Goal: Task Accomplishment & Management: Complete application form

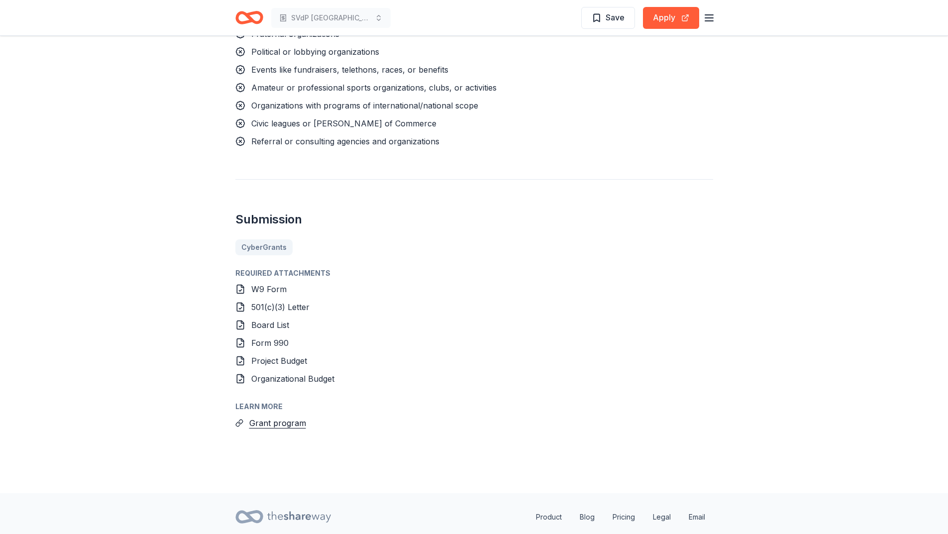
scroll to position [975, 0]
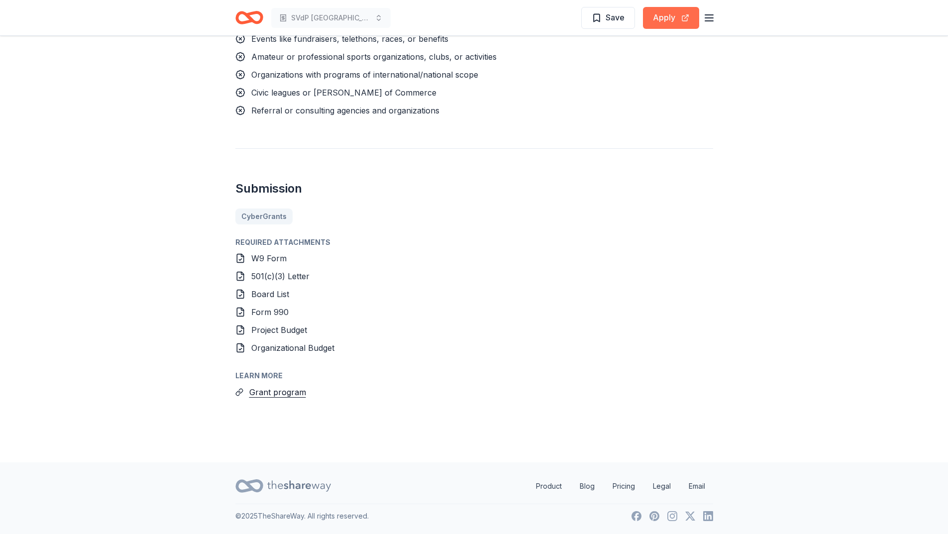
click at [661, 17] on button "Apply" at bounding box center [671, 18] width 56 height 22
click at [672, 17] on button "Apply" at bounding box center [671, 18] width 56 height 22
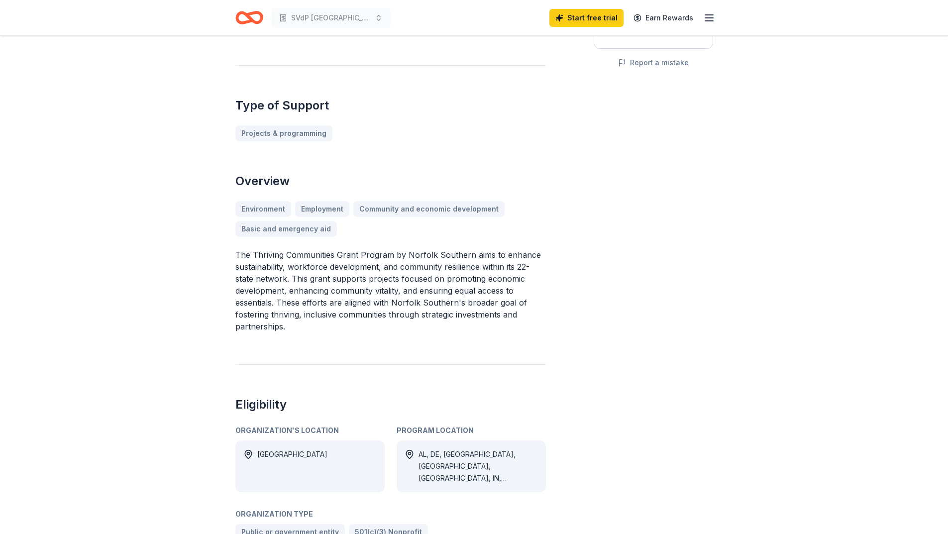
scroll to position [0, 0]
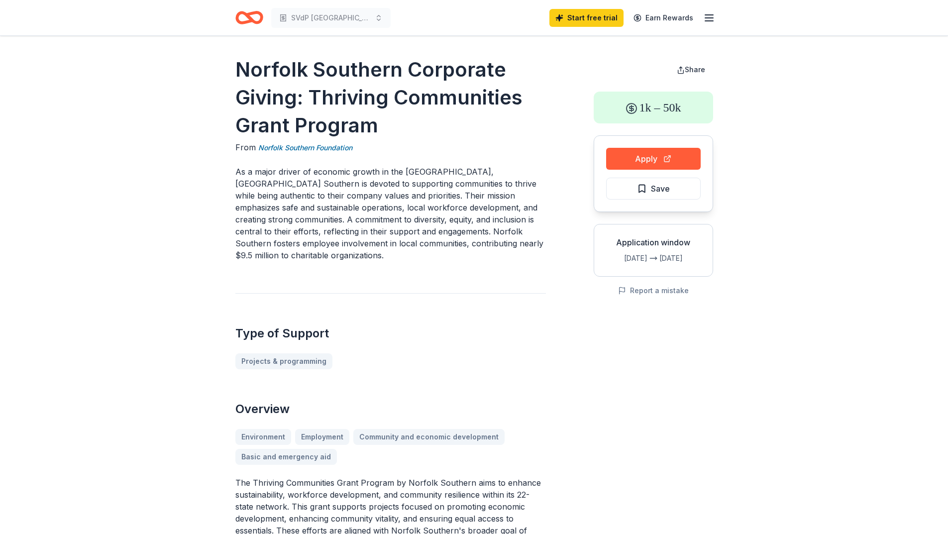
click at [671, 146] on div "Apply Save" at bounding box center [653, 173] width 119 height 77
drag, startPoint x: 663, startPoint y: 155, endPoint x: 660, endPoint y: 147, distance: 8.0
click at [660, 147] on div "Apply Save" at bounding box center [653, 173] width 119 height 77
click at [625, 168] on button "Apply" at bounding box center [653, 159] width 95 height 22
click at [245, 17] on icon "Home" at bounding box center [249, 17] width 28 height 23
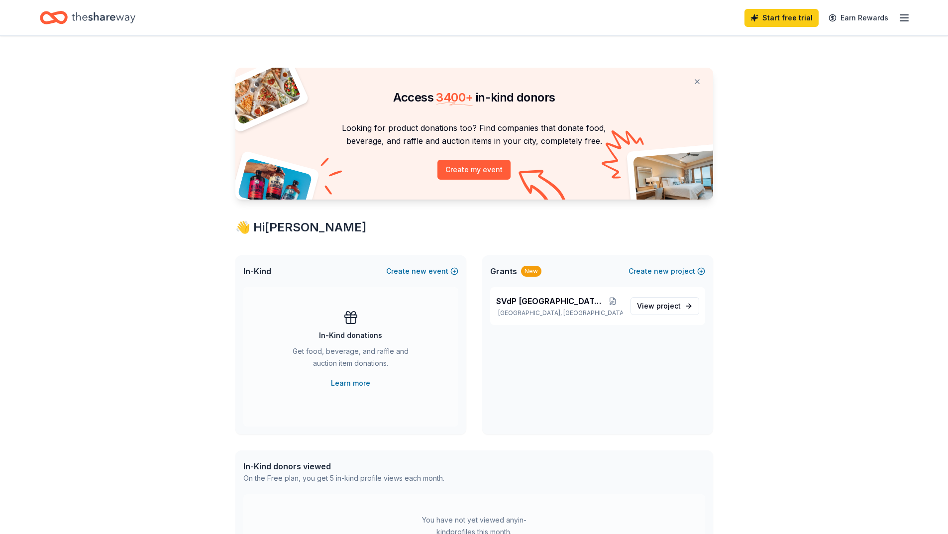
click at [262, 13] on div "Start free trial Earn Rewards" at bounding box center [474, 17] width 869 height 23
click at [674, 307] on span "project" at bounding box center [669, 306] width 24 height 8
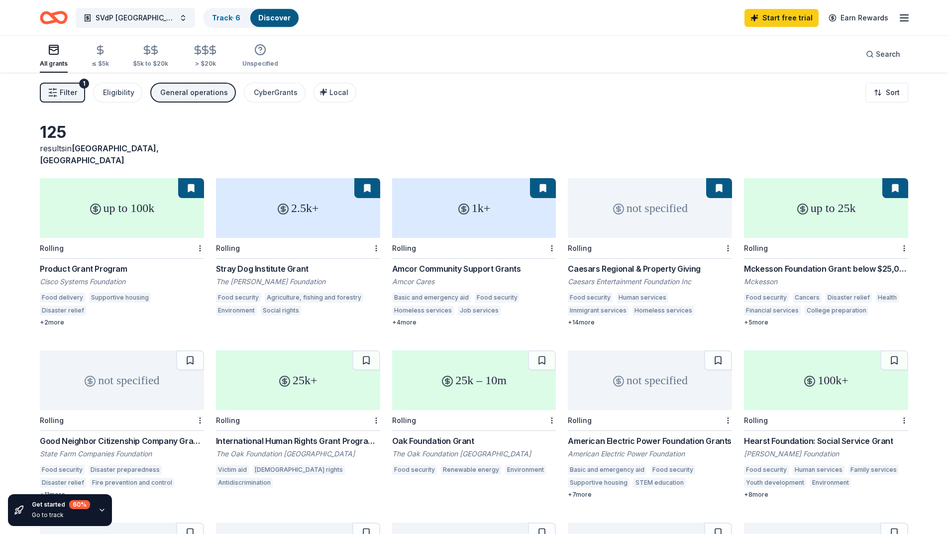
click at [804, 263] on div "Mckesson Foundation Grant: below $25,000" at bounding box center [826, 269] width 164 height 12
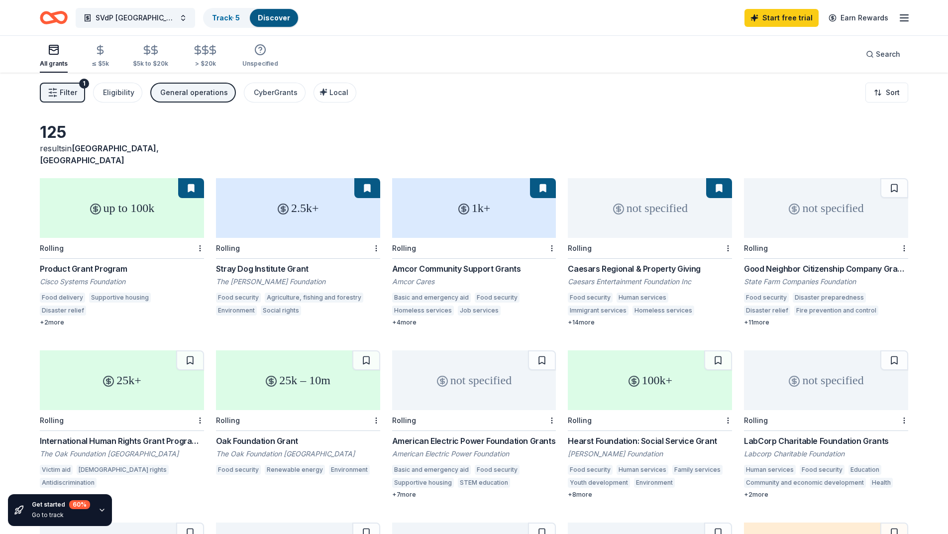
click at [644, 209] on div "not specified" at bounding box center [650, 208] width 164 height 60
click at [286, 263] on div "Stray Dog Institute Grant" at bounding box center [298, 269] width 164 height 12
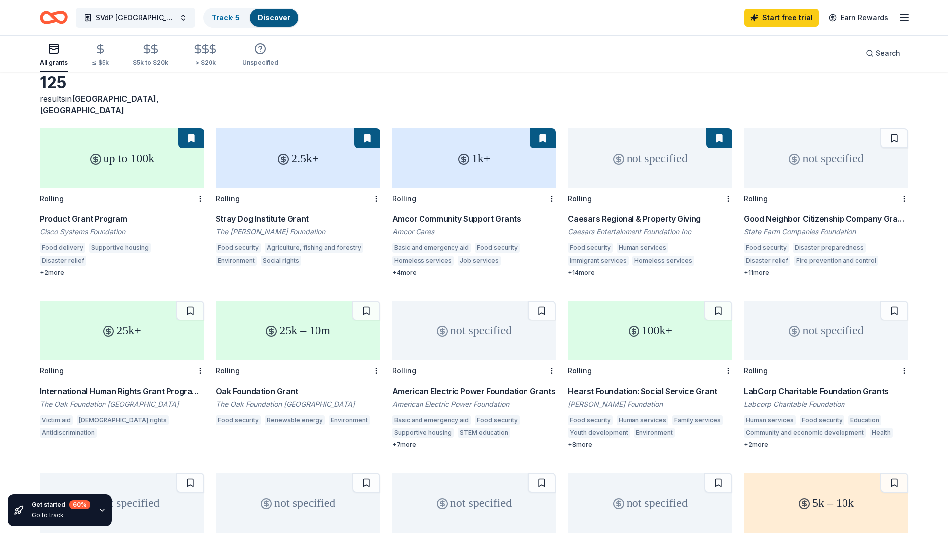
click at [142, 159] on div "up to 100k" at bounding box center [122, 158] width 164 height 60
click at [901, 21] on icon "button" at bounding box center [905, 18] width 12 height 12
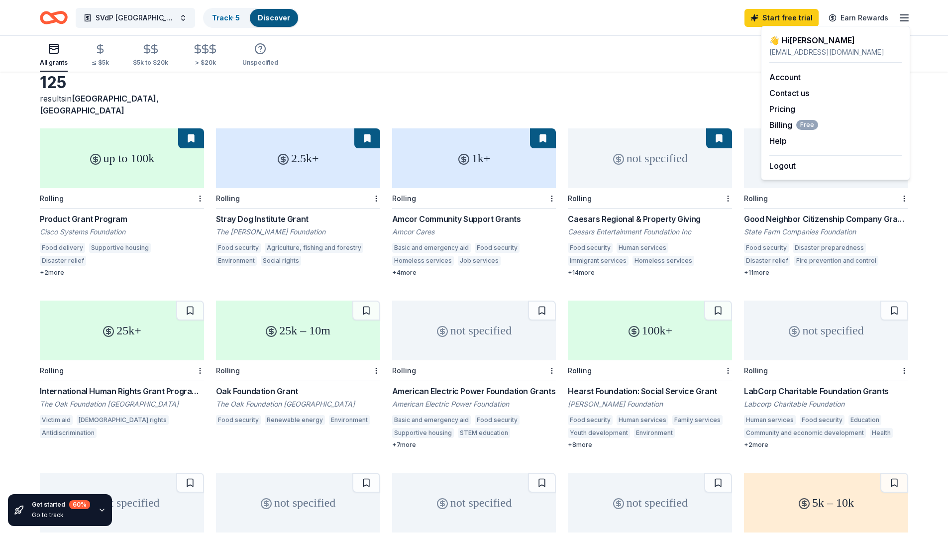
click at [109, 213] on div "Product Grant Program" at bounding box center [122, 219] width 164 height 12
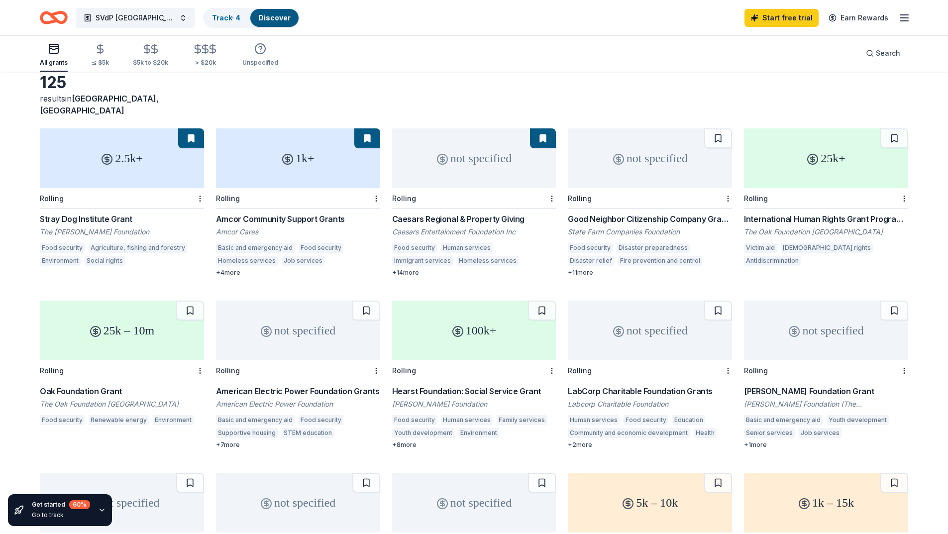
click at [88, 385] on div "Oak Foundation Grant" at bounding box center [122, 391] width 164 height 12
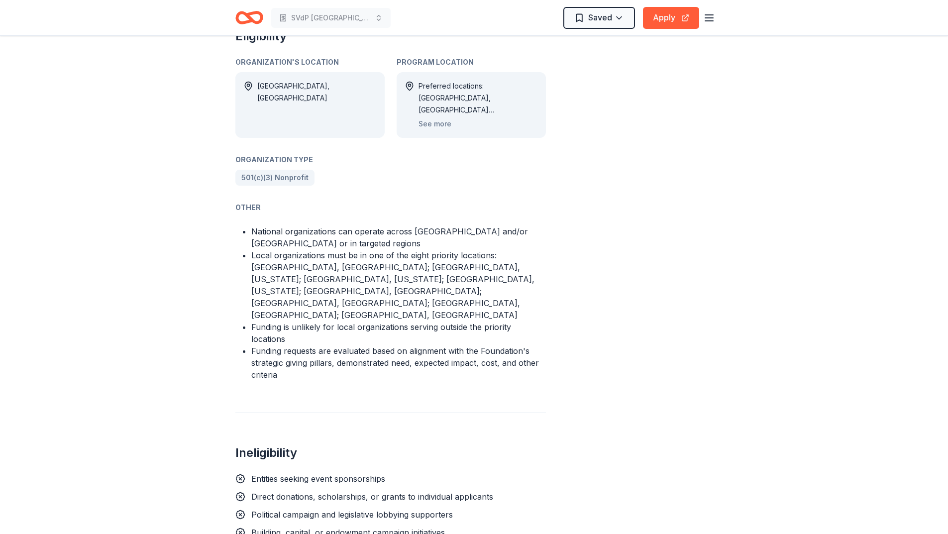
scroll to position [647, 0]
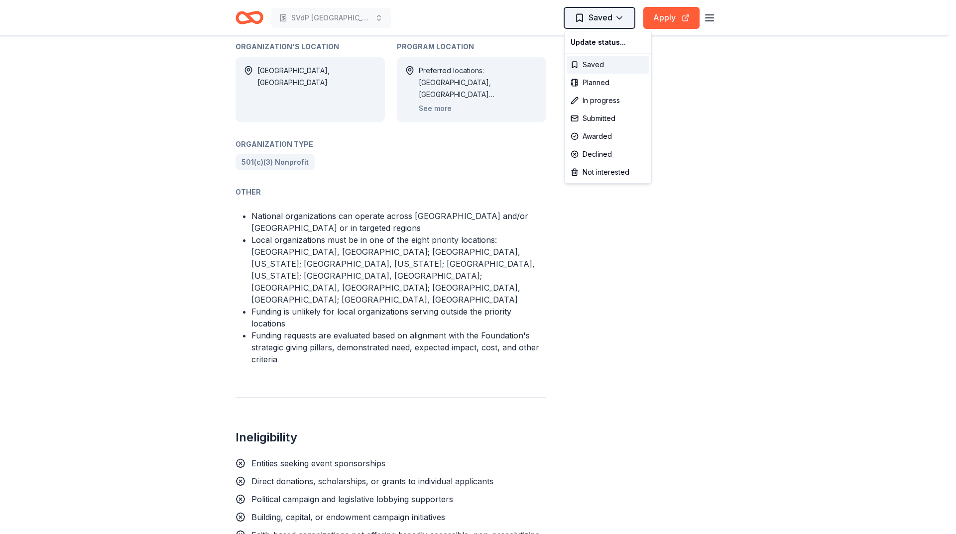
click at [628, 176] on div "Not interested" at bounding box center [607, 172] width 83 height 18
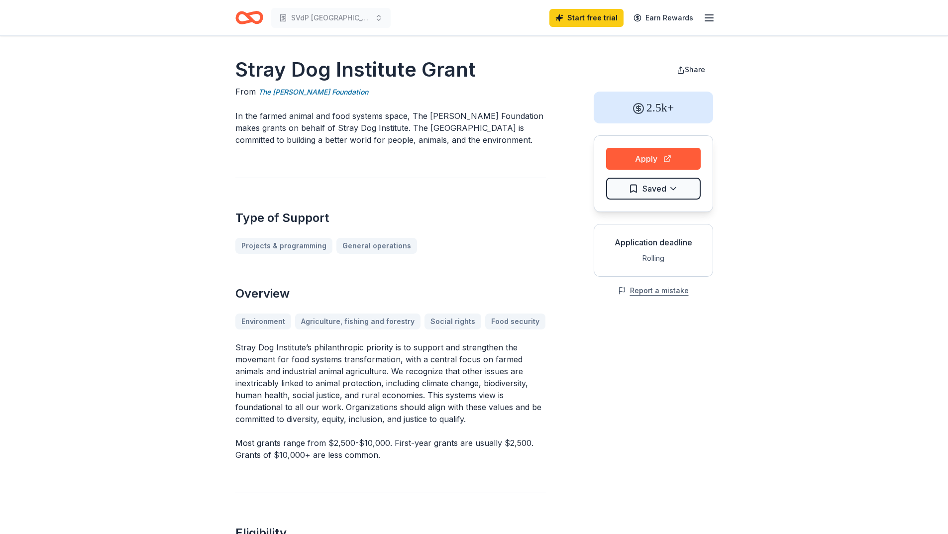
click at [660, 295] on button "Report a mistake" at bounding box center [653, 291] width 71 height 12
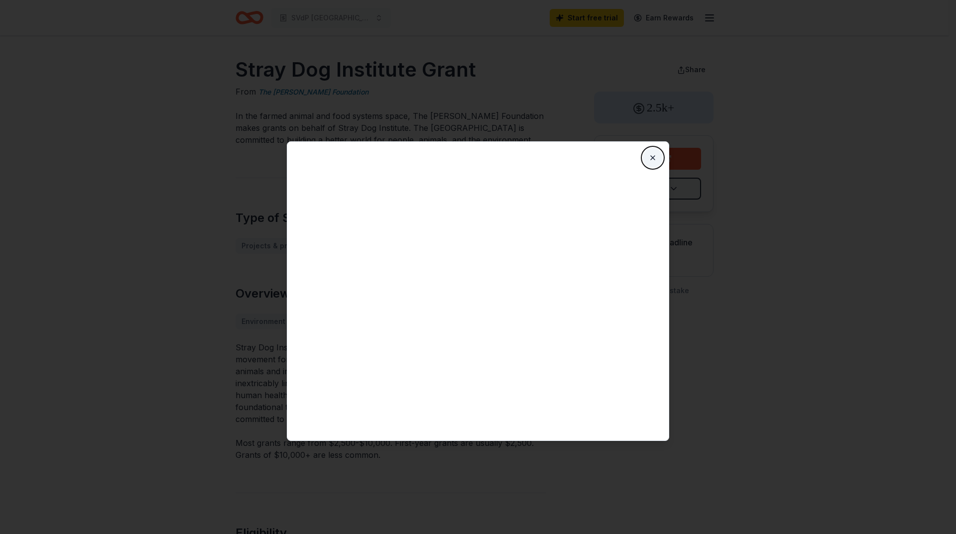
click at [650, 159] on button "Close" at bounding box center [653, 158] width 20 height 20
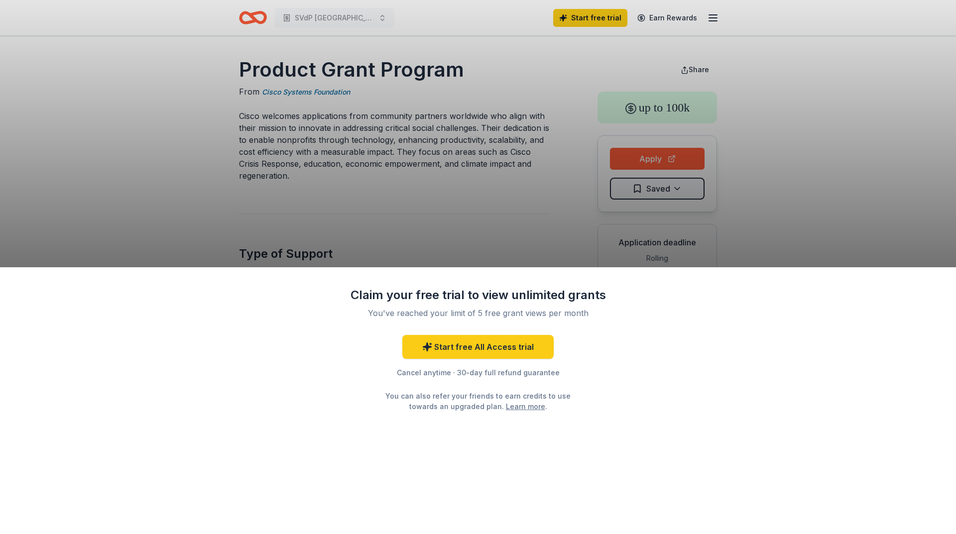
click at [141, 167] on div "Claim your free trial to view unlimited grants You've reached your limit of 5 f…" at bounding box center [478, 267] width 956 height 534
click at [535, 217] on div "Claim your free trial to view unlimited grants You've reached your limit of 5 f…" at bounding box center [478, 267] width 956 height 534
click at [687, 186] on div "Claim your free trial to view unlimited grants You've reached your limit of 5 f…" at bounding box center [478, 267] width 956 height 534
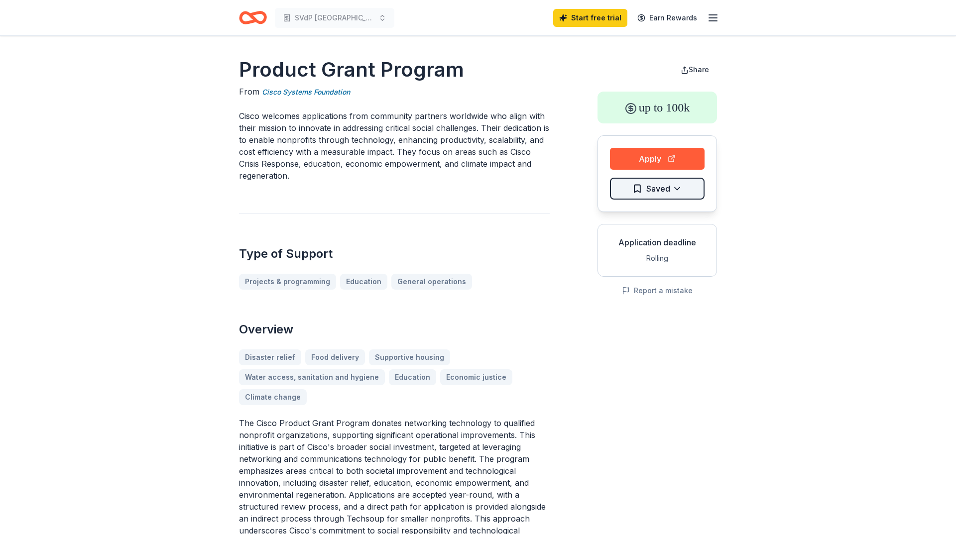
click at [663, 192] on div "Claim your free trial to view unlimited grants You've reached your limit of 5 f…" at bounding box center [478, 267] width 956 height 534
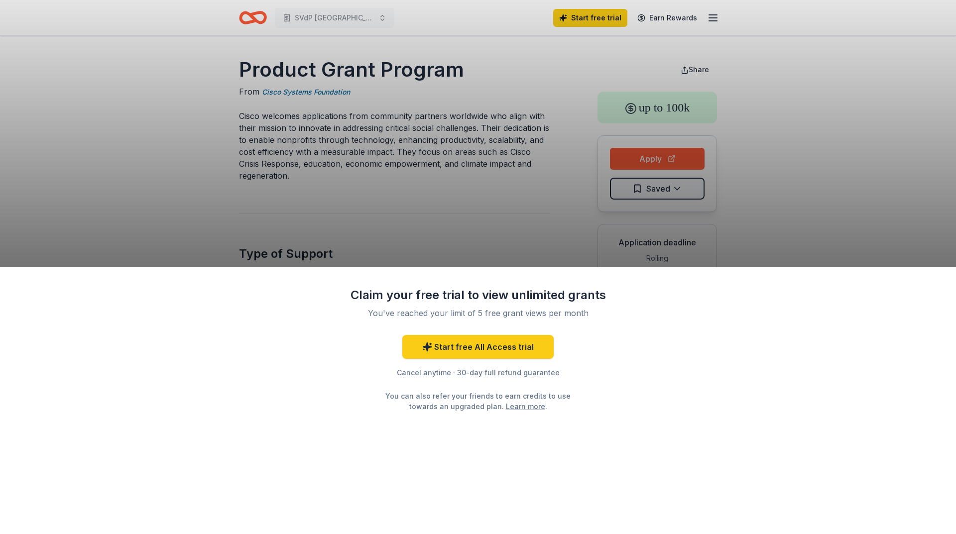
click at [692, 32] on div "Claim your free trial to view unlimited grants You've reached your limit of 5 f…" at bounding box center [478, 267] width 956 height 534
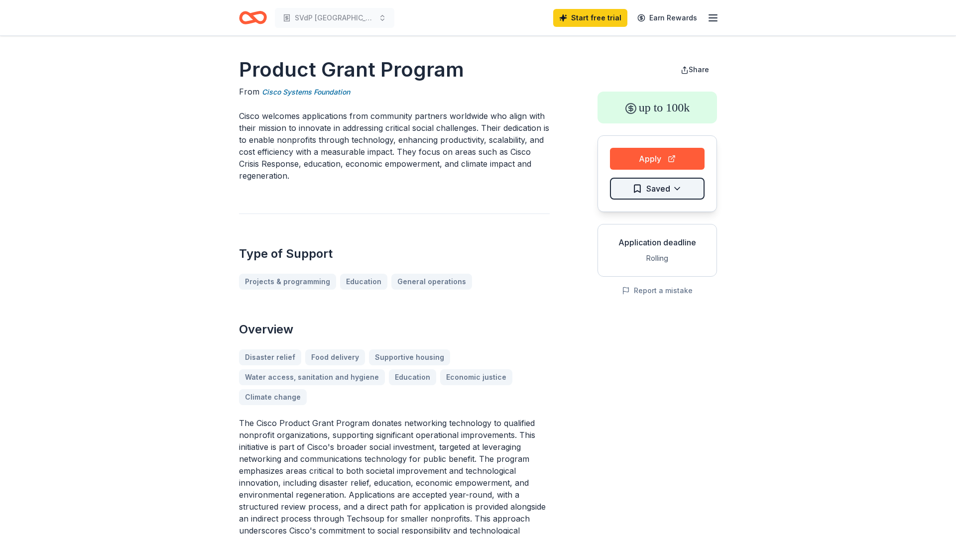
click at [673, 186] on html "SVdP Evansville Start free trial Earn Rewards Product Grant Program From Cisco …" at bounding box center [478, 267] width 956 height 534
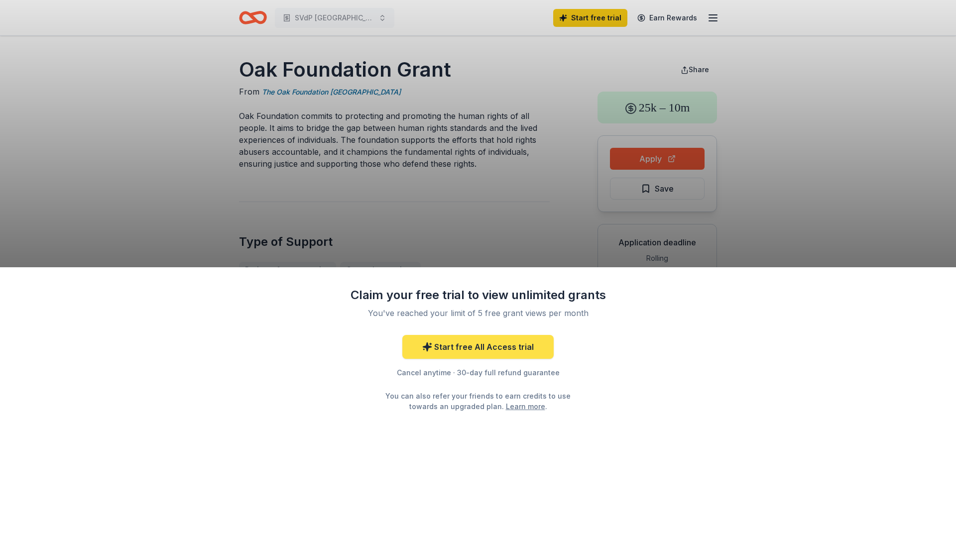
click at [499, 349] on link "Start free All Access trial" at bounding box center [477, 347] width 151 height 24
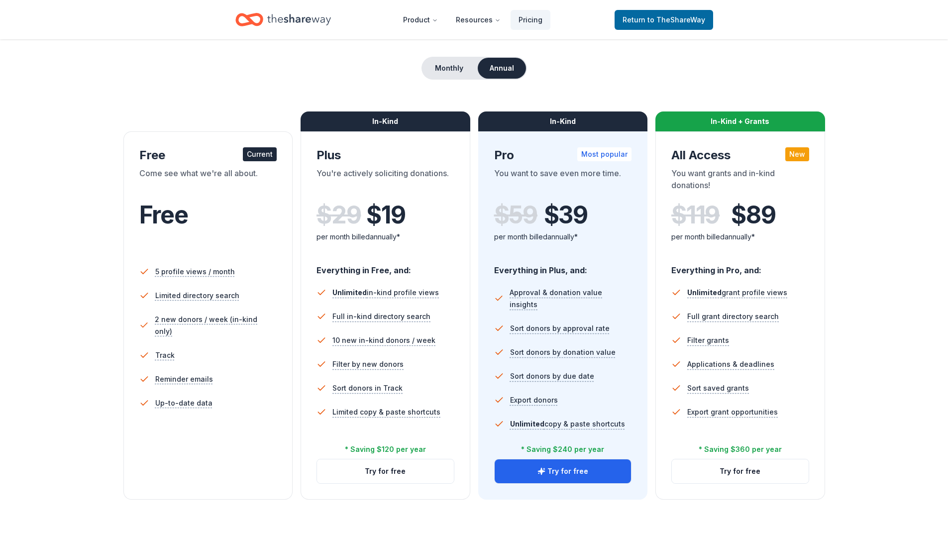
scroll to position [100, 0]
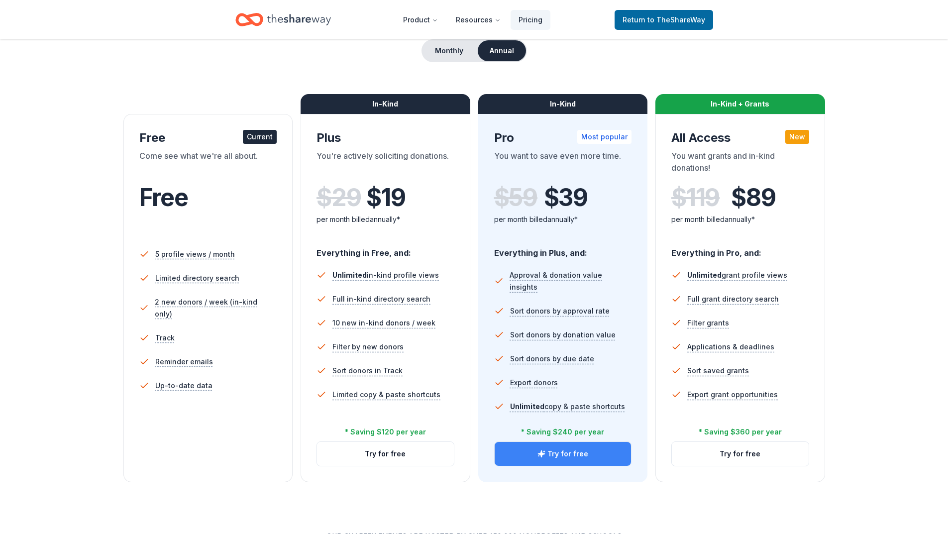
click at [578, 457] on button "Try for free" at bounding box center [563, 454] width 137 height 24
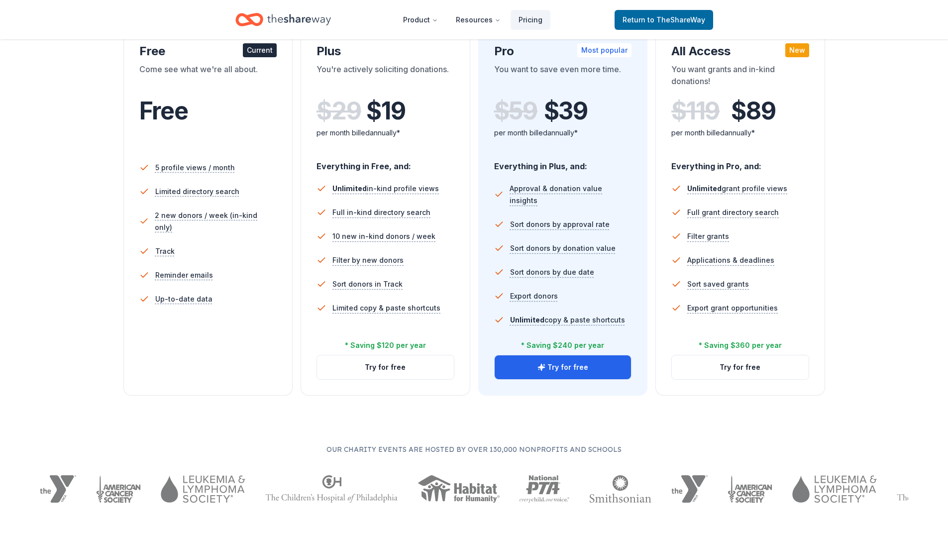
scroll to position [199, 0]
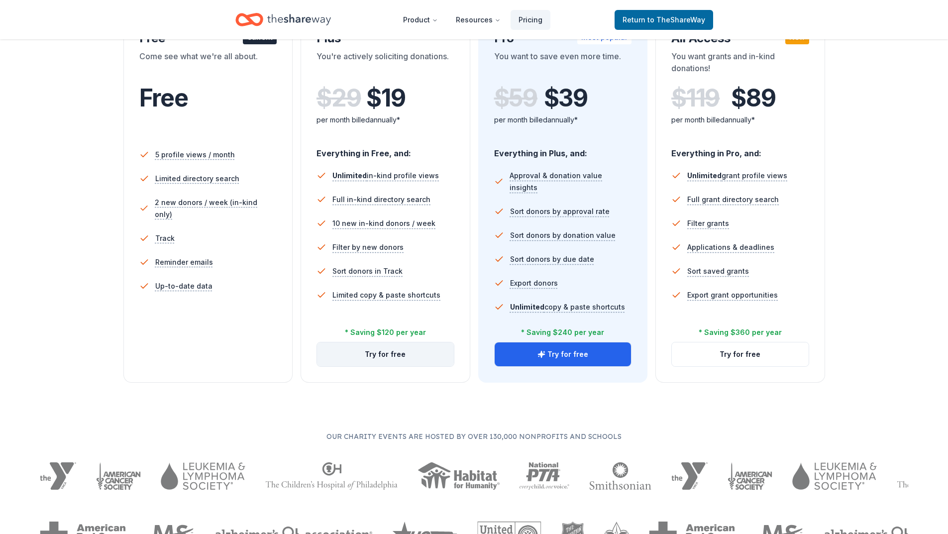
click at [423, 359] on button "Try for free" at bounding box center [385, 354] width 137 height 24
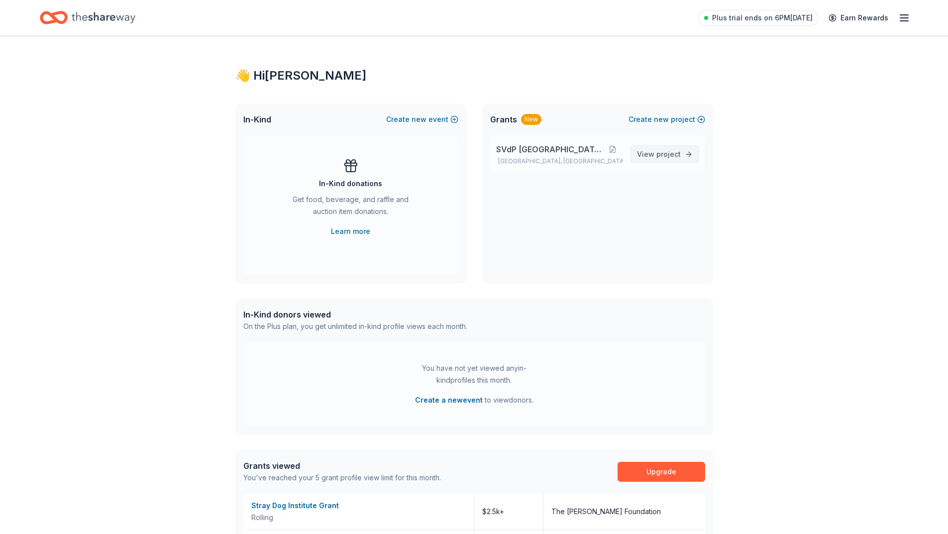
click at [669, 155] on span "project" at bounding box center [669, 154] width 24 height 8
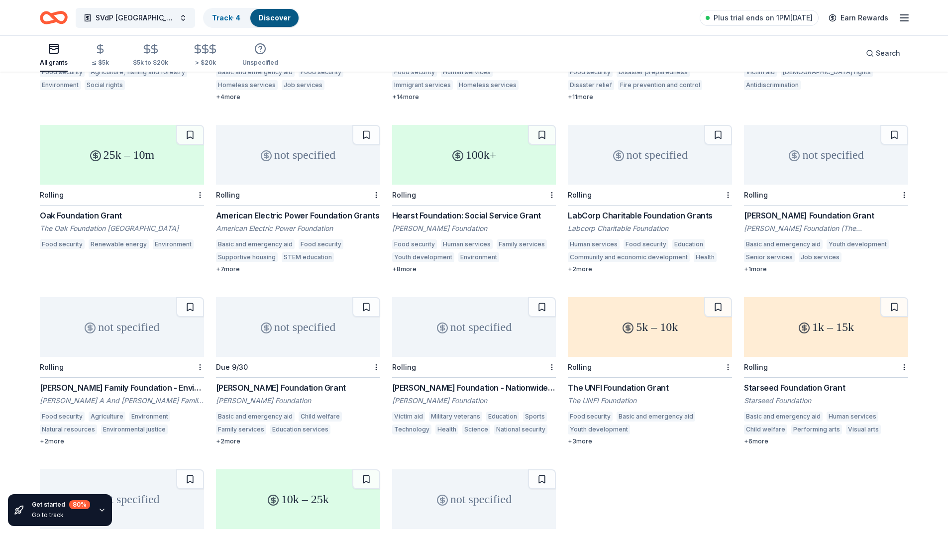
scroll to position [249, 0]
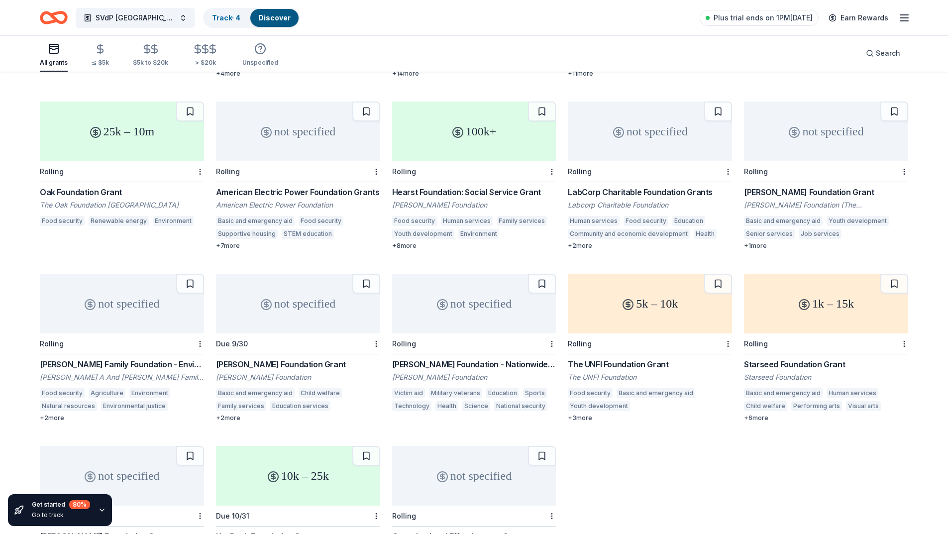
click at [902, 17] on icon "button" at bounding box center [905, 18] width 12 height 12
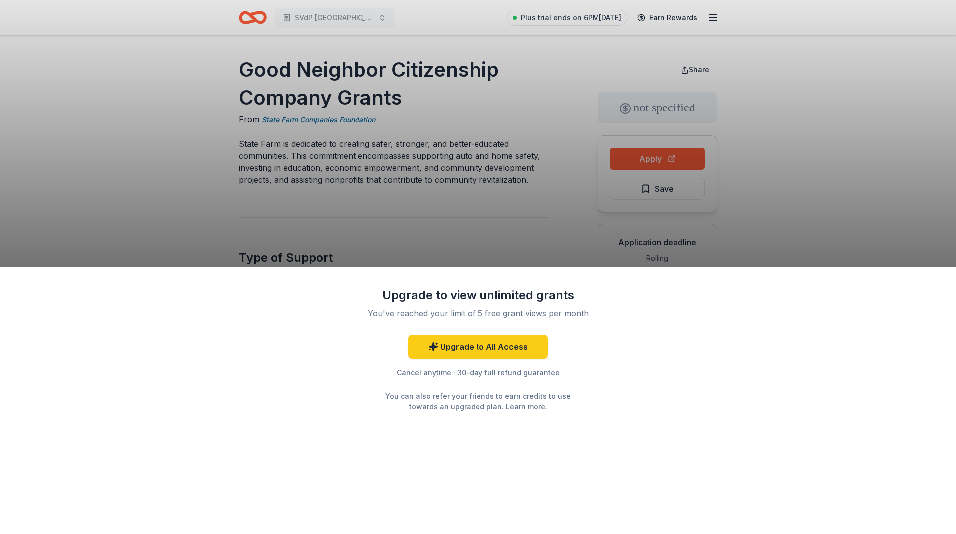
click at [510, 227] on div "Upgrade to view unlimited grants You've reached your limit of 5 free grant view…" at bounding box center [478, 267] width 956 height 534
click at [521, 184] on div "Upgrade to view unlimited grants You've reached your limit of 5 free grant view…" at bounding box center [478, 267] width 956 height 534
click at [513, 349] on link "Upgrade to All Access" at bounding box center [477, 347] width 139 height 24
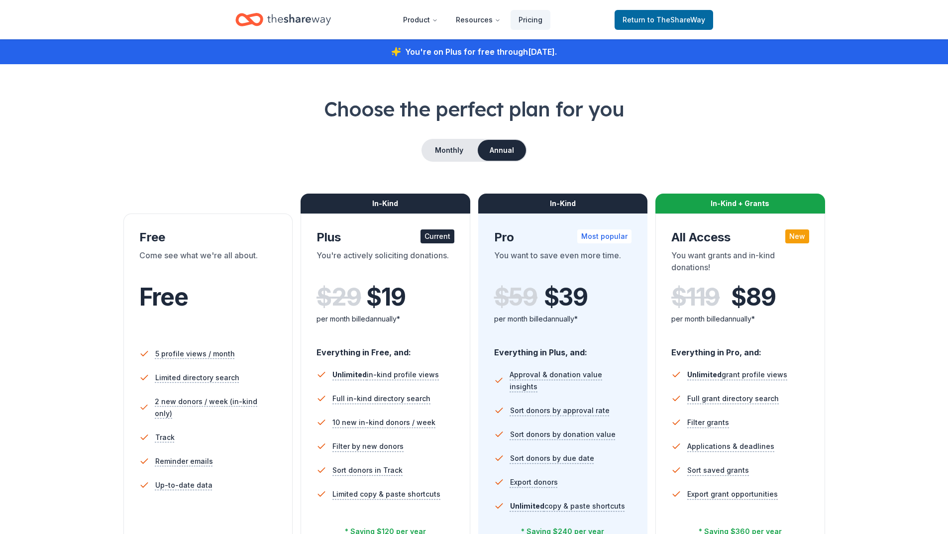
click at [447, 47] on div "You're on Plus for free through [DATE] ." at bounding box center [474, 51] width 948 height 25
click at [659, 9] on div "Return to TheShareWay" at bounding box center [664, 19] width 99 height 23
click at [660, 14] on span "Return to TheShareWay" at bounding box center [664, 20] width 83 height 12
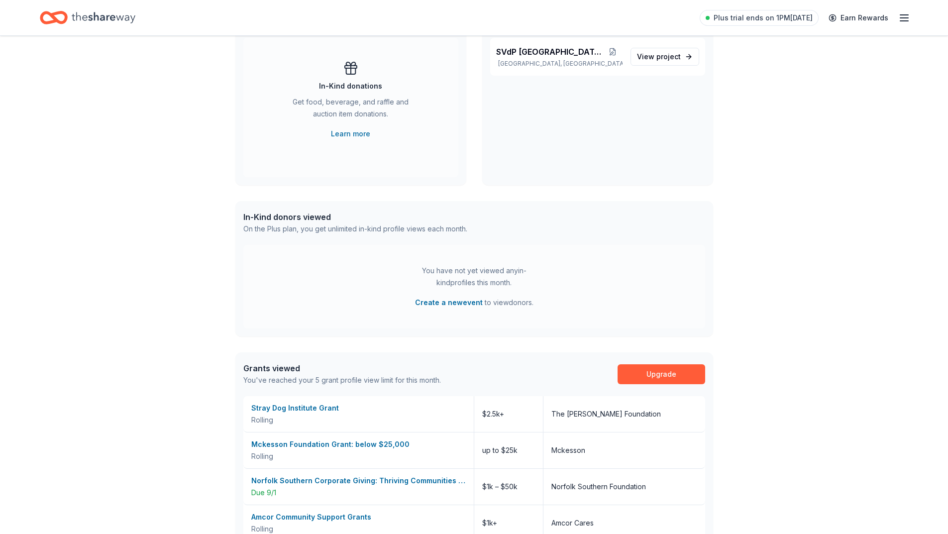
scroll to position [249, 0]
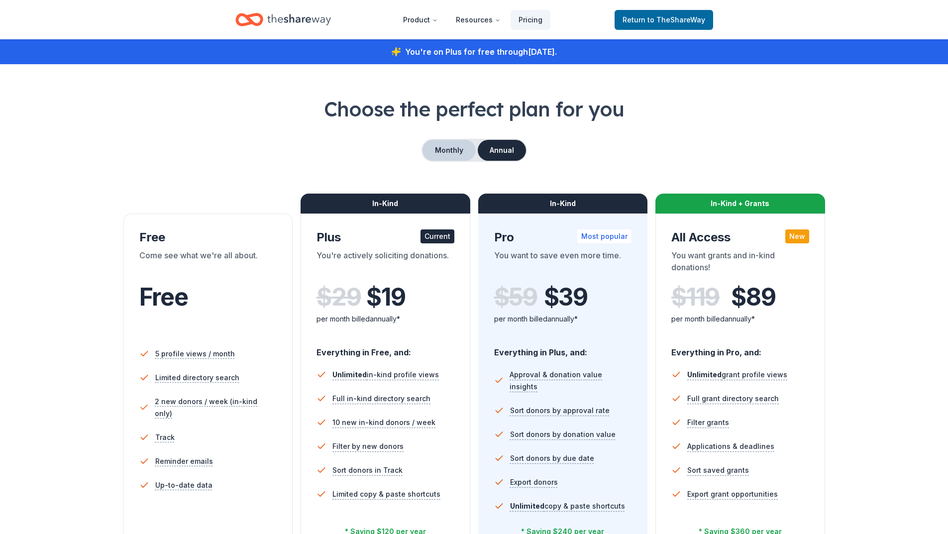
click at [448, 155] on button "Monthly" at bounding box center [449, 150] width 53 height 21
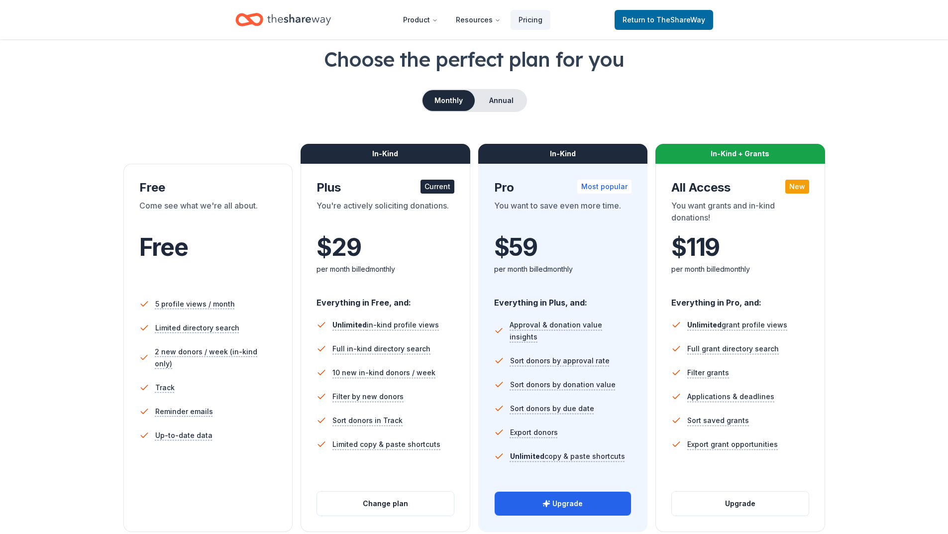
scroll to position [100, 0]
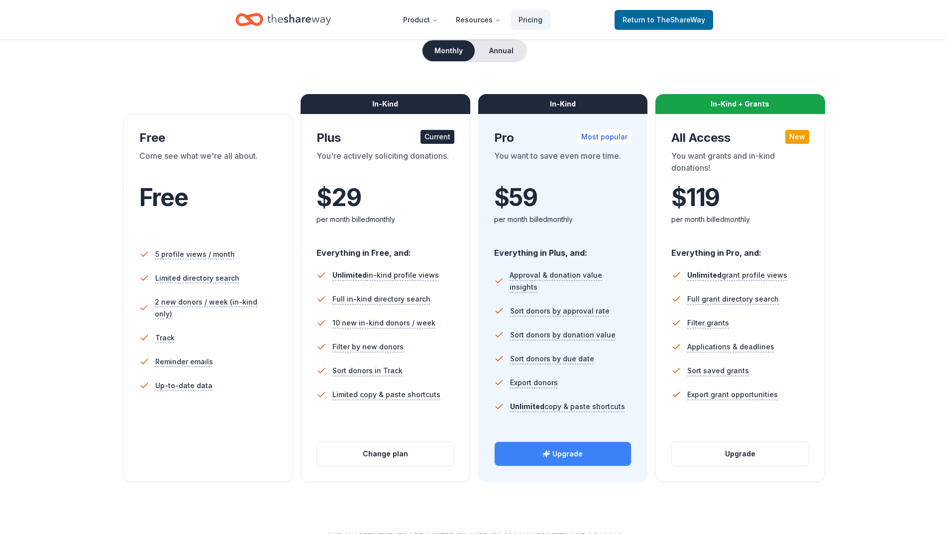
click at [571, 454] on button "Upgrade" at bounding box center [563, 454] width 137 height 24
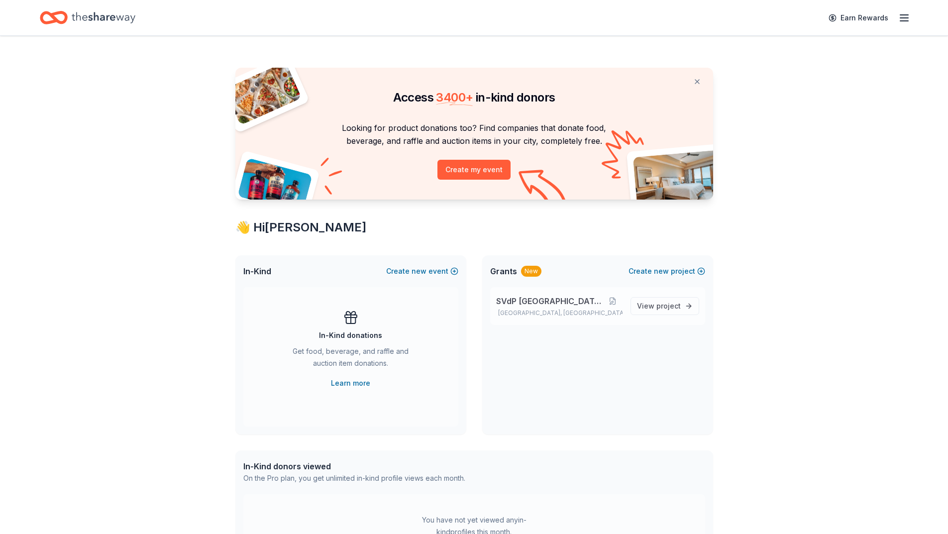
click at [533, 311] on p "[GEOGRAPHIC_DATA], [GEOGRAPHIC_DATA]" at bounding box center [559, 313] width 126 height 8
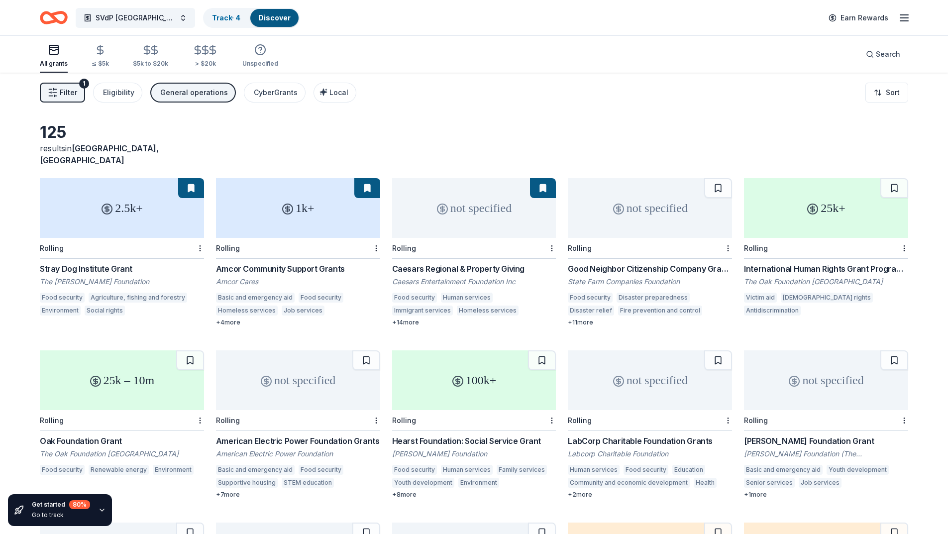
click at [118, 379] on div "25k – 10m" at bounding box center [122, 380] width 164 height 60
click at [80, 91] on button "Filter 1" at bounding box center [62, 93] width 45 height 20
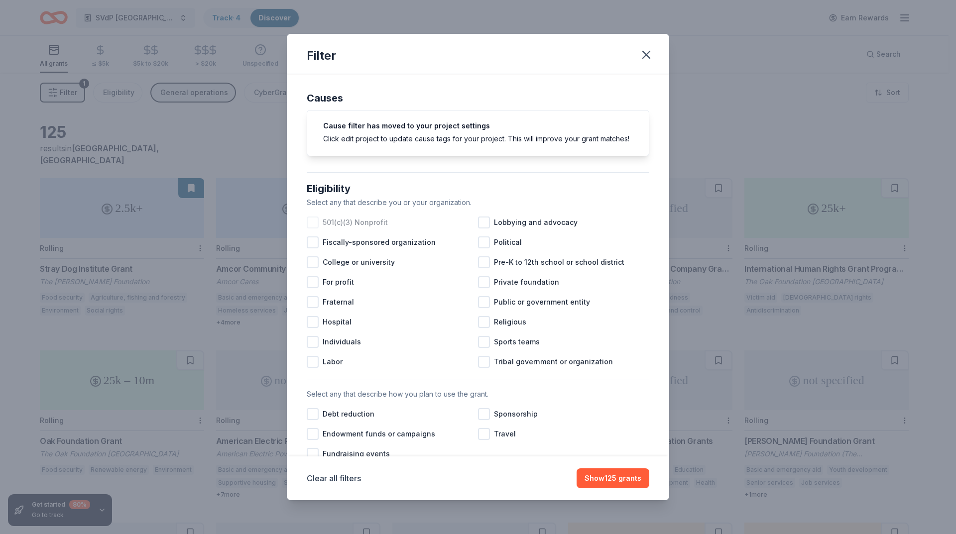
click at [309, 228] on div at bounding box center [313, 223] width 12 height 12
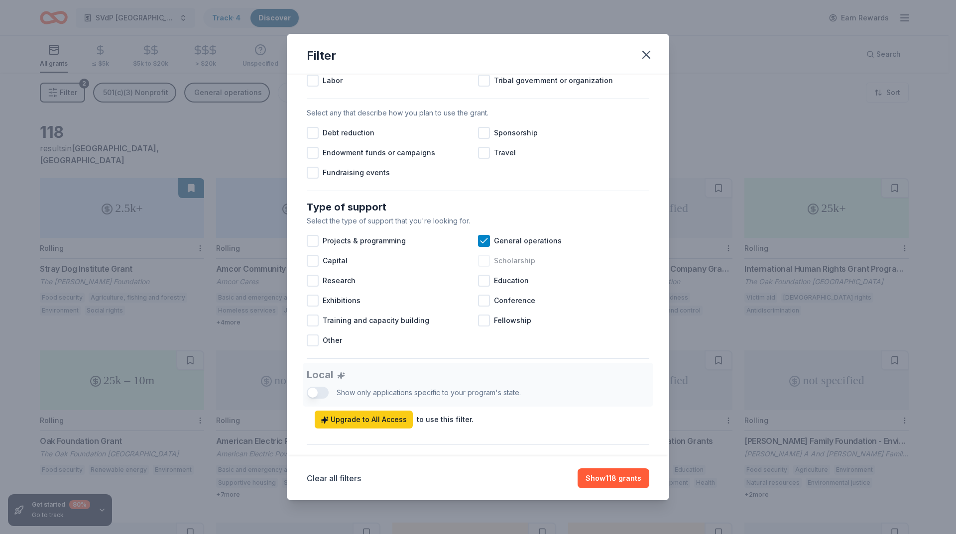
scroll to position [299, 0]
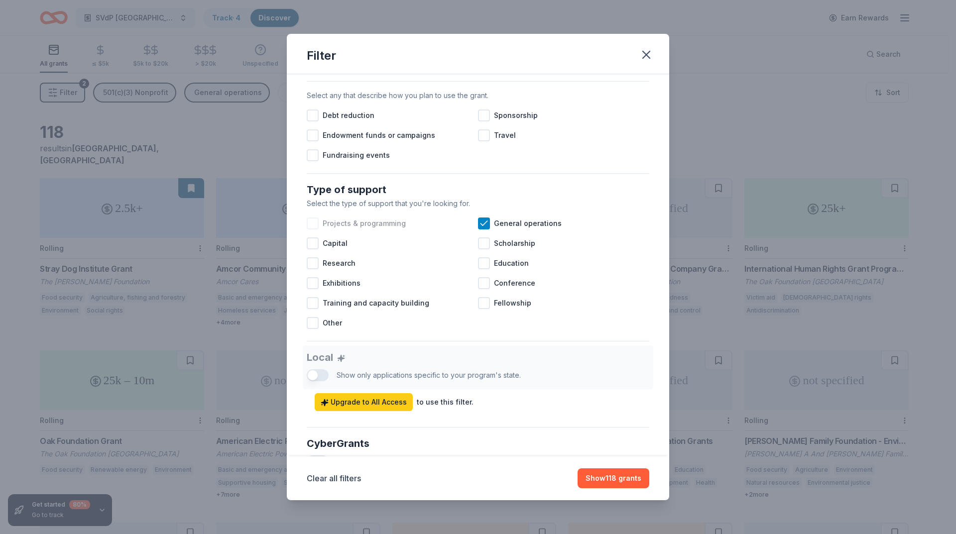
click at [397, 229] on span "Projects & programming" at bounding box center [364, 224] width 83 height 12
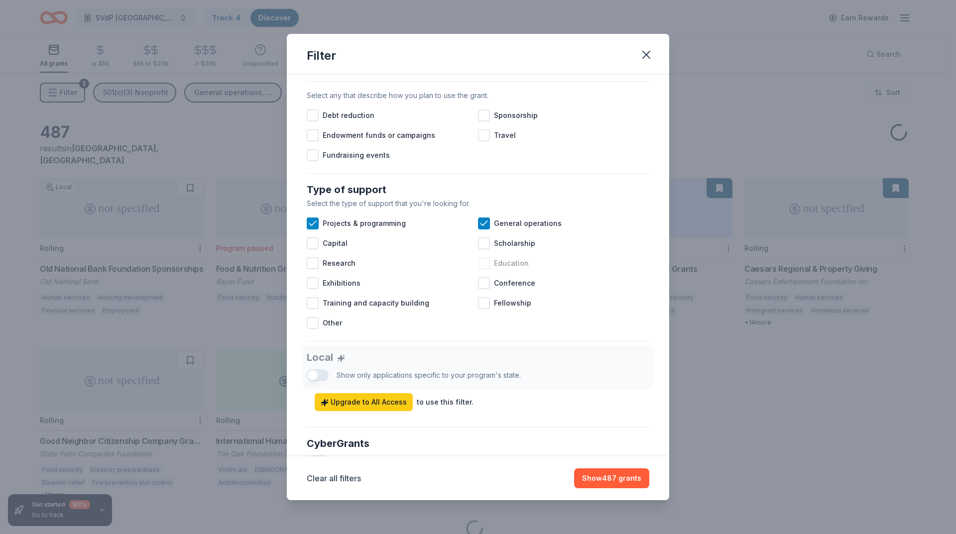
click at [483, 269] on div at bounding box center [484, 263] width 12 height 12
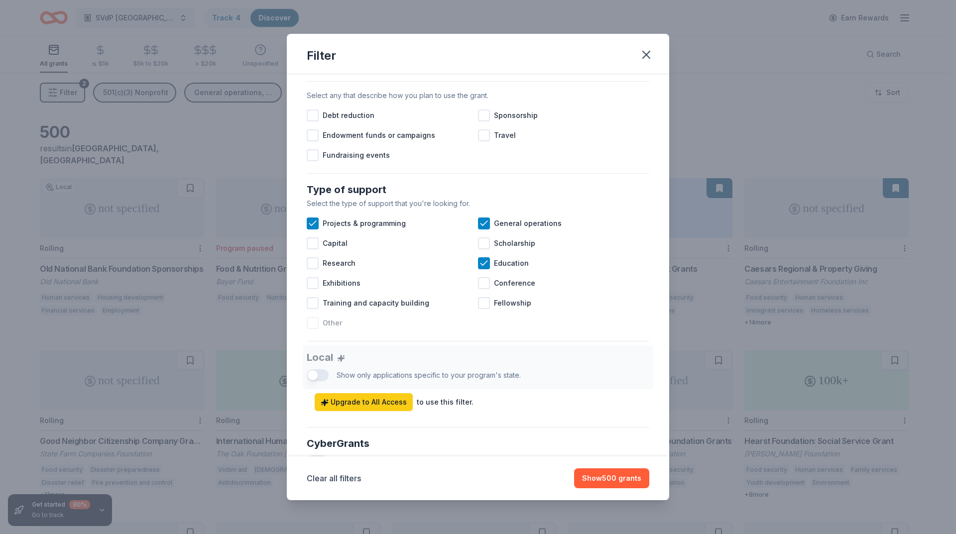
click at [393, 333] on div "Other" at bounding box center [392, 323] width 171 height 20
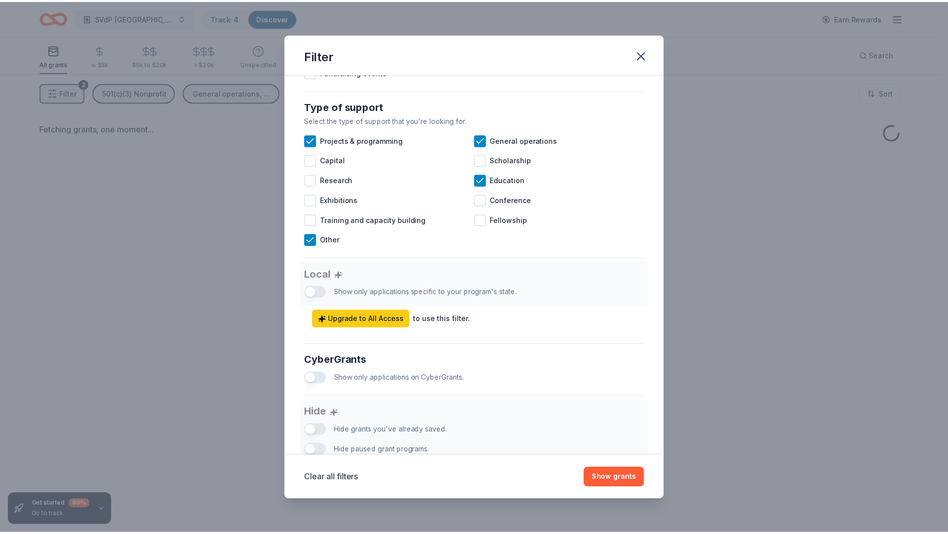
scroll to position [474, 0]
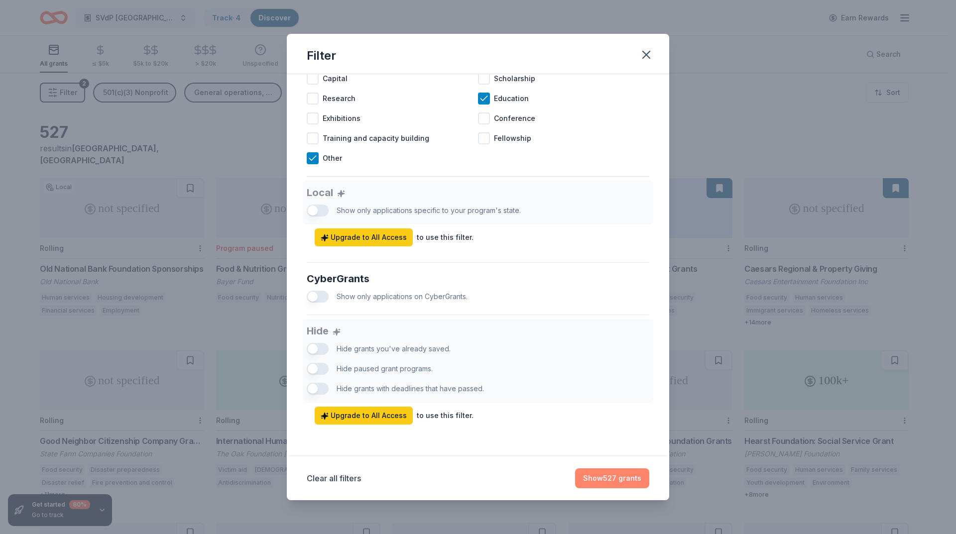
click at [620, 482] on button "Show 527 grants" at bounding box center [612, 478] width 74 height 20
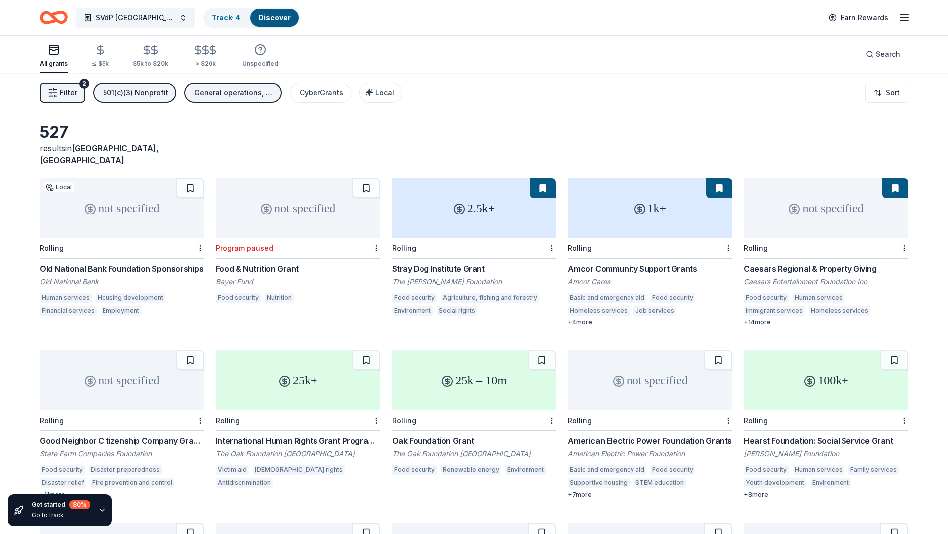
click at [140, 263] on div "Old National Bank Foundation Sponsorships" at bounding box center [122, 269] width 164 height 12
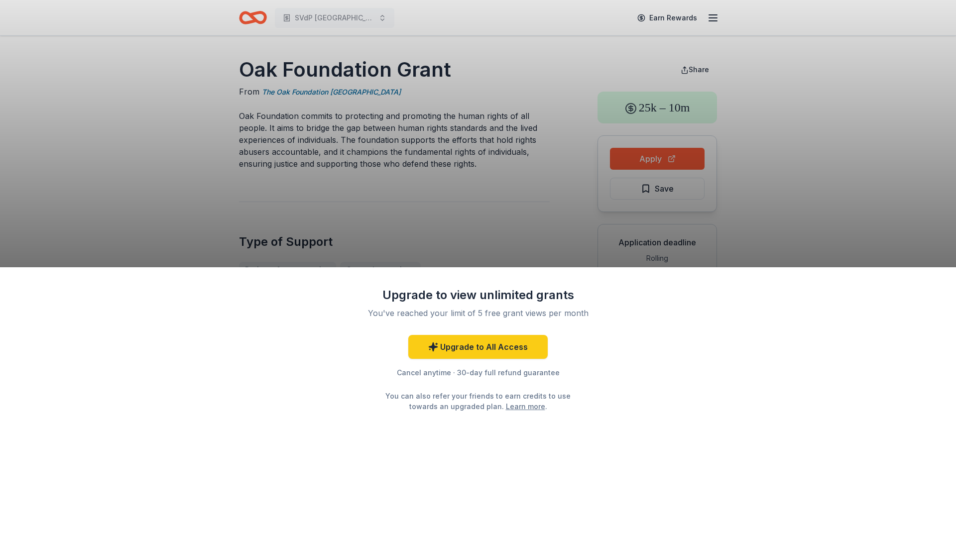
click at [554, 184] on div "Upgrade to view unlimited grants You've reached your limit of 5 free grant view…" at bounding box center [478, 267] width 956 height 534
click at [637, 160] on div "Upgrade to view unlimited grants You've reached your limit of 5 free grant view…" at bounding box center [478, 267] width 956 height 534
drag, startPoint x: 510, startPoint y: 210, endPoint x: 523, endPoint y: 167, distance: 44.7
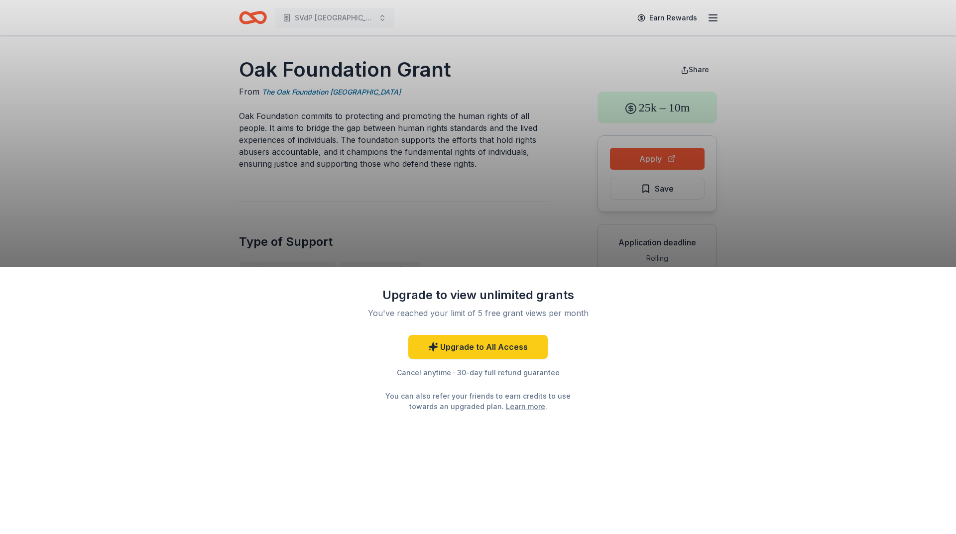
click at [523, 167] on div "Upgrade to view unlimited grants You've reached your limit of 5 free grant view…" at bounding box center [478, 267] width 956 height 534
click at [427, 125] on div "Upgrade to view unlimited grants You've reached your limit of 5 free grant view…" at bounding box center [478, 267] width 956 height 534
click at [333, 77] on div "Upgrade to view unlimited grants You've reached your limit of 5 free grant view…" at bounding box center [478, 267] width 956 height 534
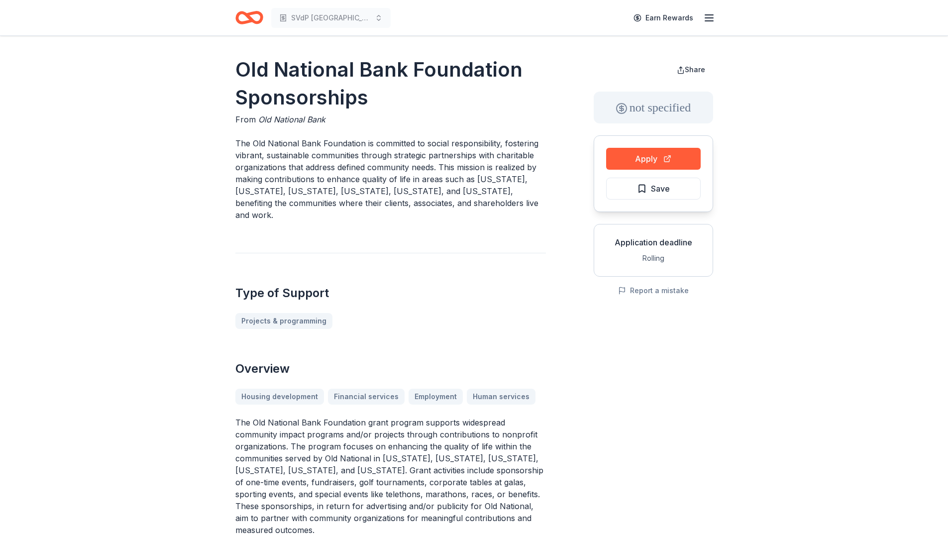
click at [676, 157] on button "Apply" at bounding box center [653, 159] width 95 height 22
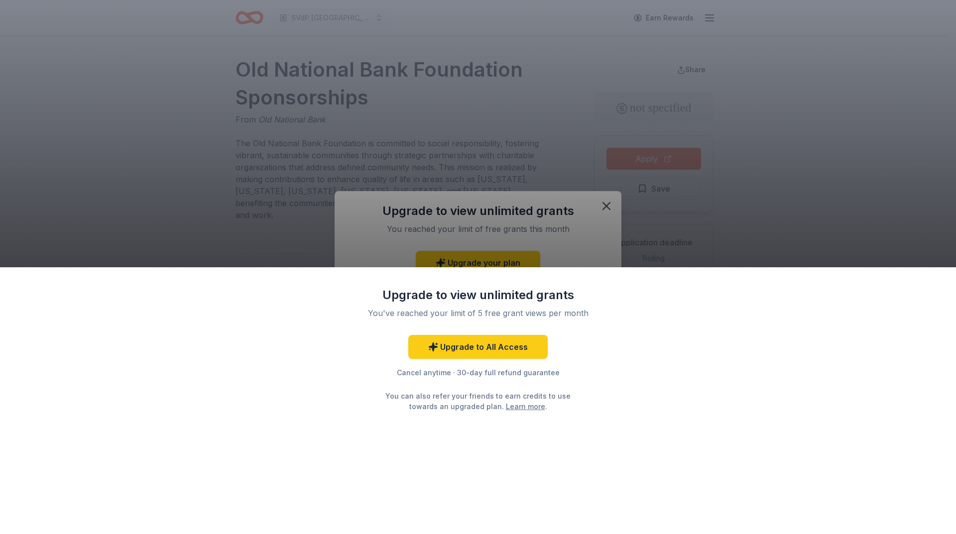
click at [772, 157] on div "Upgrade to view unlimited grants You've reached your limit of 5 free grant view…" at bounding box center [478, 267] width 956 height 534
click at [599, 207] on div "Upgrade to view unlimited grants You've reached your limit of 5 free grant view…" at bounding box center [478, 267] width 956 height 534
click at [603, 210] on div "Upgrade to view unlimited grants You've reached your limit of 5 free grant view…" at bounding box center [478, 267] width 956 height 534
click at [601, 209] on div "Upgrade to view unlimited grants You've reached your limit of 5 free grant view…" at bounding box center [478, 267] width 956 height 534
click at [503, 346] on link "Upgrade to All Access" at bounding box center [477, 347] width 139 height 24
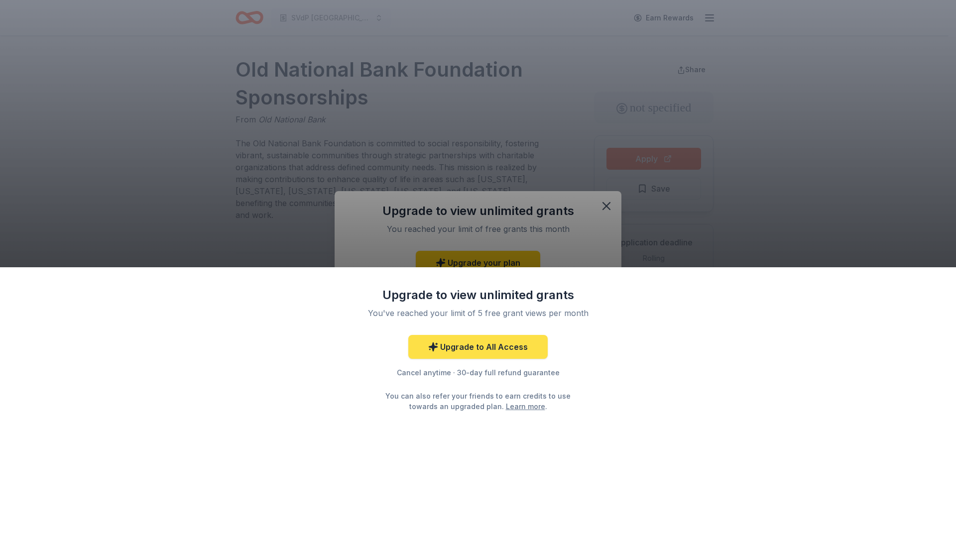
click at [502, 346] on link "Upgrade to All Access" at bounding box center [477, 347] width 139 height 24
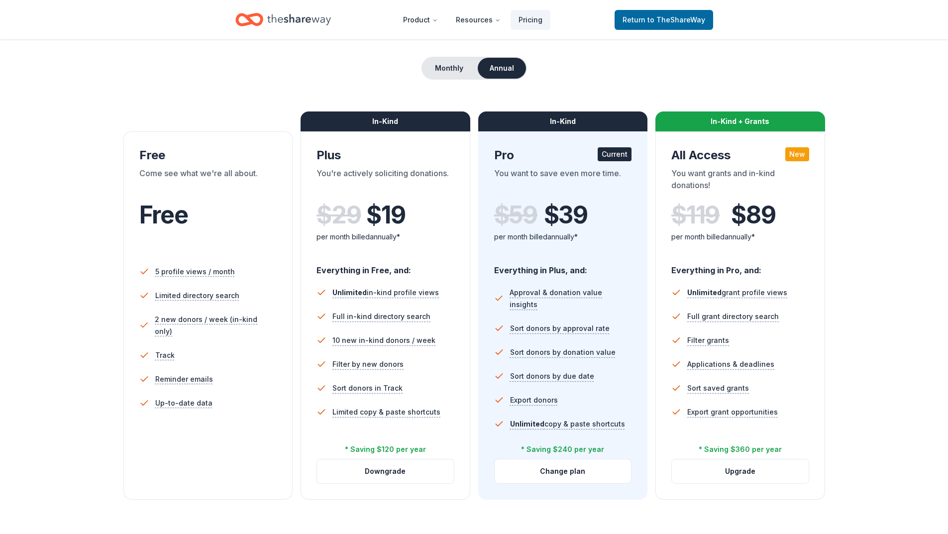
scroll to position [100, 0]
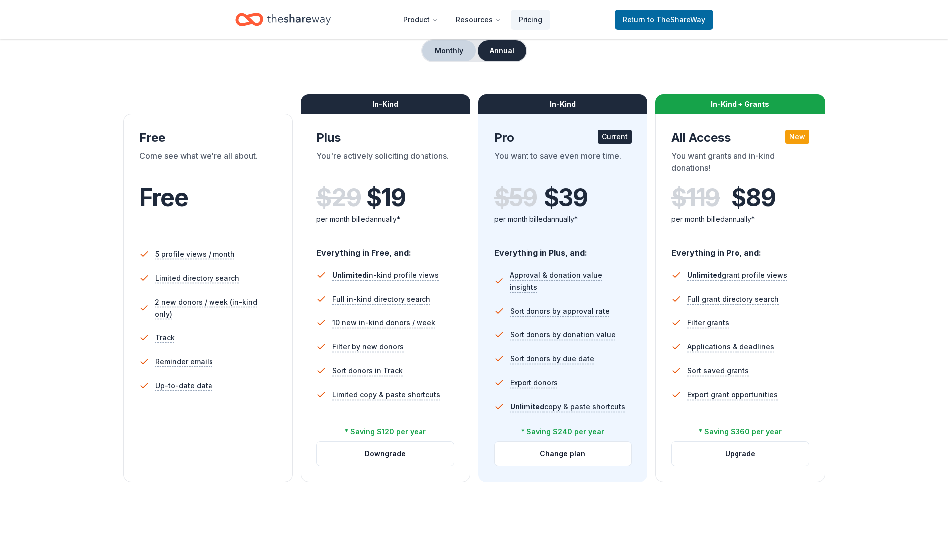
click at [448, 51] on button "Monthly" at bounding box center [449, 50] width 53 height 21
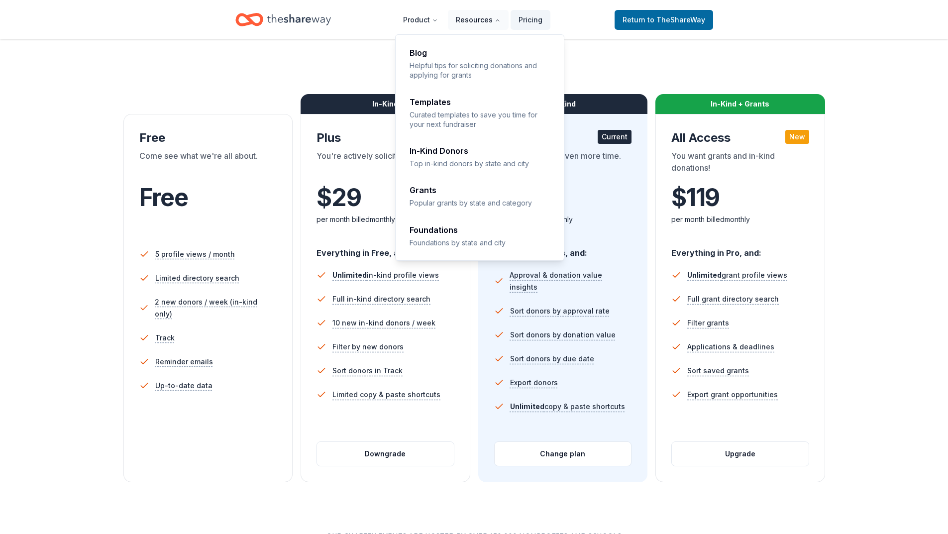
click at [480, 16] on button "Resources" at bounding box center [478, 20] width 61 height 20
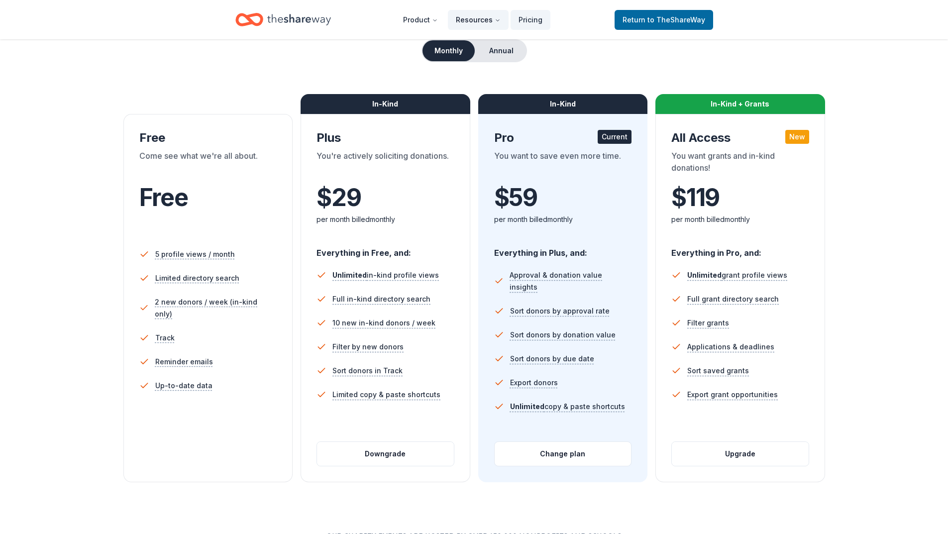
click at [480, 16] on button "Resources" at bounding box center [478, 20] width 61 height 20
click at [748, 460] on button "Upgrade" at bounding box center [740, 454] width 137 height 24
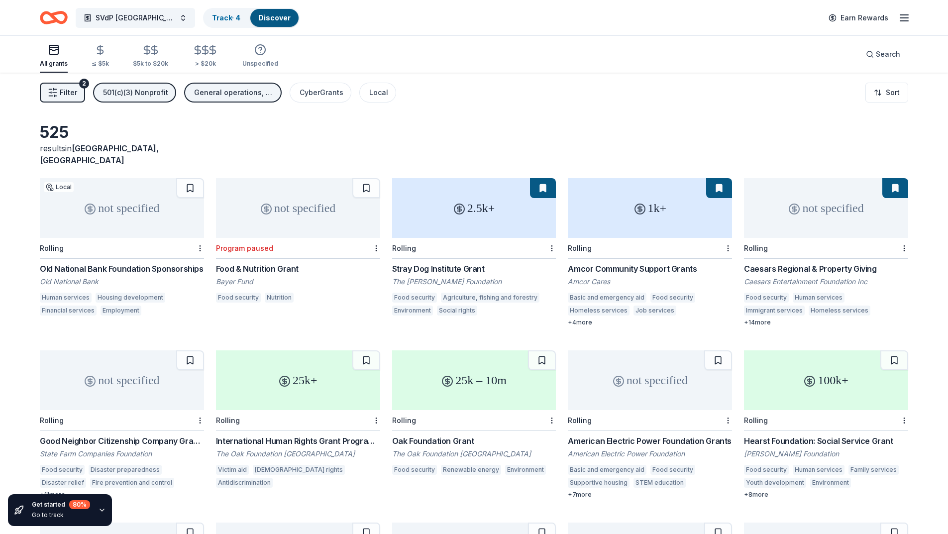
click at [106, 218] on div "not specified" at bounding box center [122, 208] width 164 height 60
click at [212, 17] on link "Track · 5" at bounding box center [226, 17] width 28 height 8
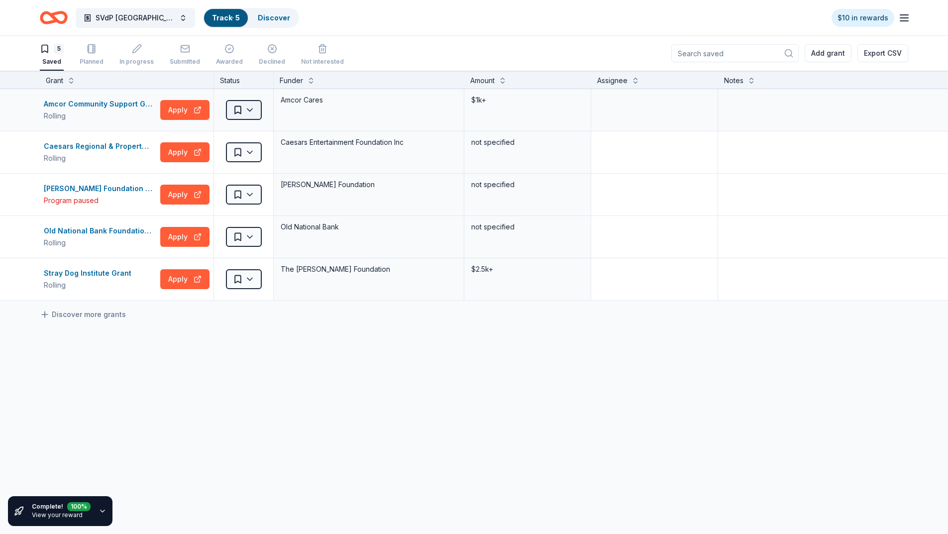
click at [253, 113] on html "SVdP Evansville Track · 5 Discover $10 in rewards 5 Saved Planned In progress S…" at bounding box center [474, 267] width 948 height 534
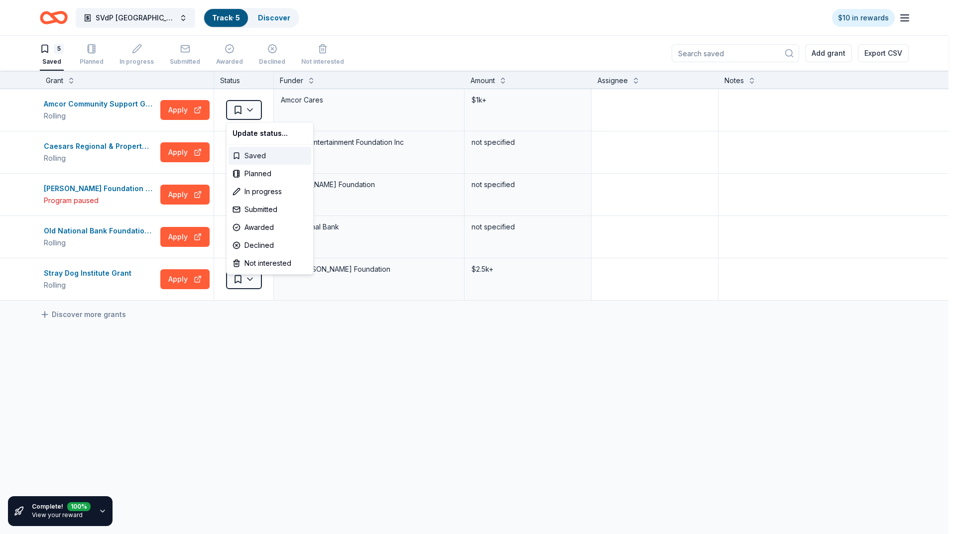
click at [257, 156] on div "Saved" at bounding box center [269, 156] width 83 height 18
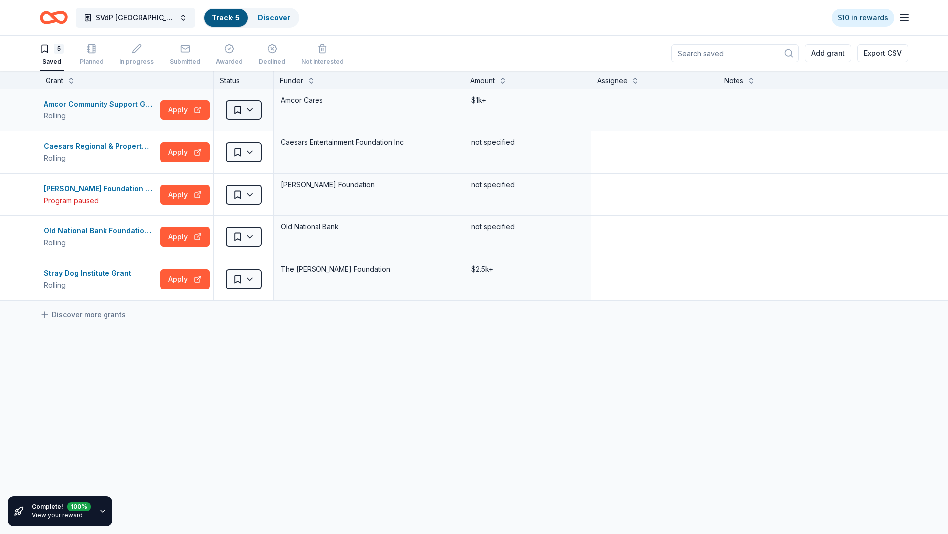
click at [244, 111] on html "SVdP Evansville Track · 5 Discover $10 in rewards 5 Saved Planned In progress S…" at bounding box center [474, 267] width 948 height 534
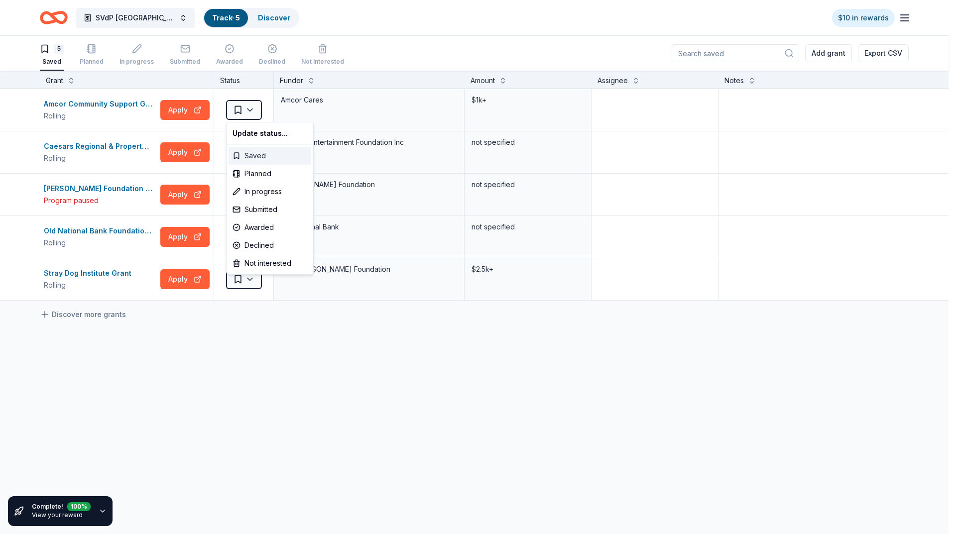
click at [260, 150] on div "Saved" at bounding box center [269, 156] width 83 height 18
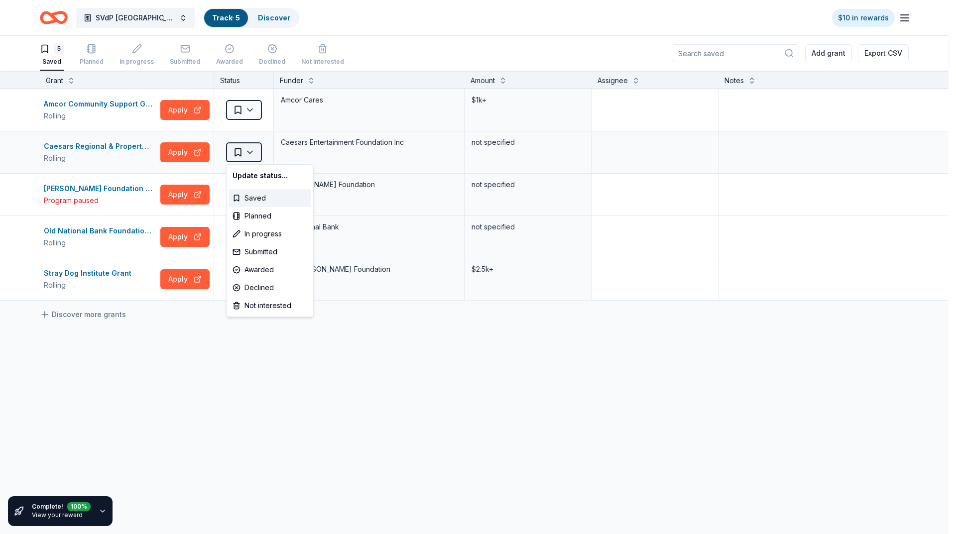
click at [240, 153] on html "SVdP Evansville Track · 5 Discover $10 in rewards 5 Saved Planned In progress S…" at bounding box center [478, 267] width 956 height 534
click at [283, 307] on div "Not interested" at bounding box center [269, 306] width 83 height 18
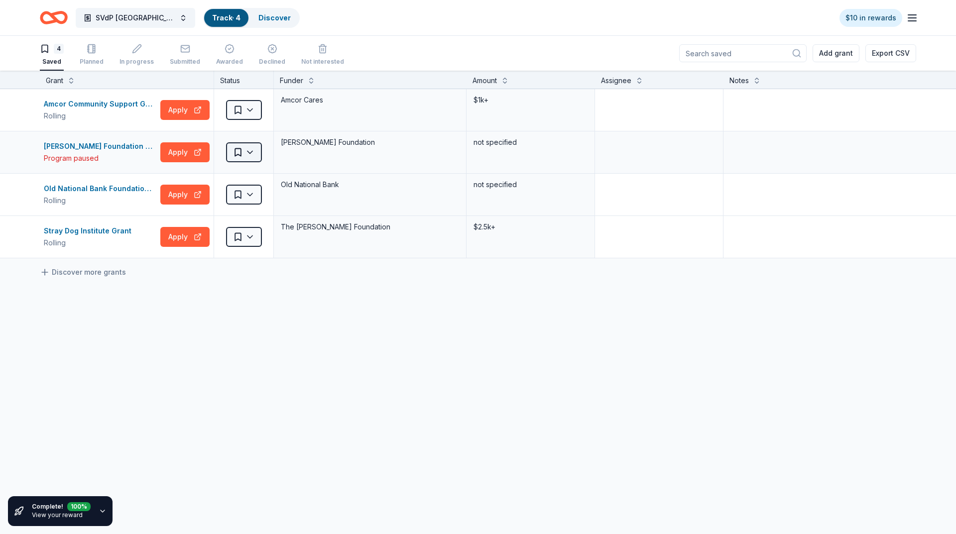
click at [245, 154] on html "SVdP Evansville Track · 4 Discover $10 in rewards 4 Saved Planned In progress S…" at bounding box center [478, 267] width 956 height 534
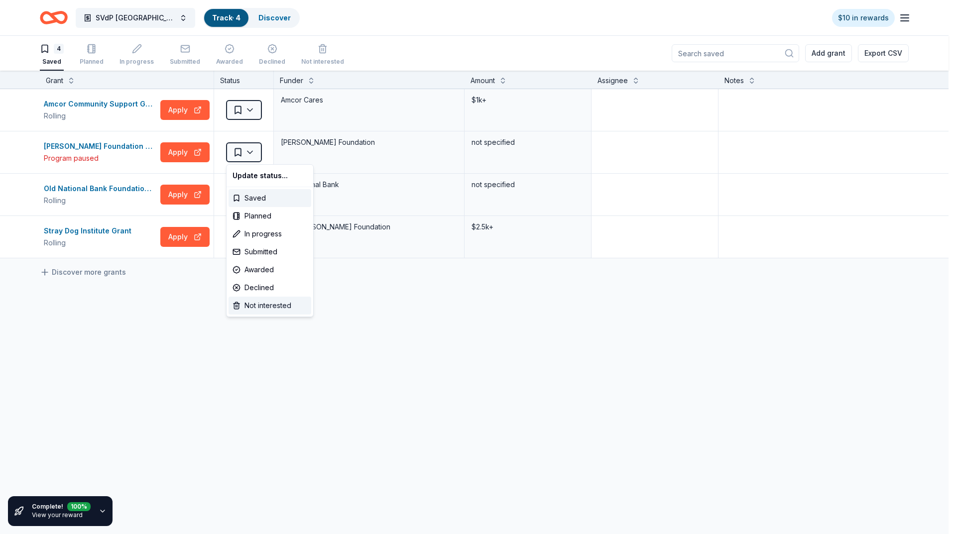
click at [270, 300] on div "Not interested" at bounding box center [269, 306] width 83 height 18
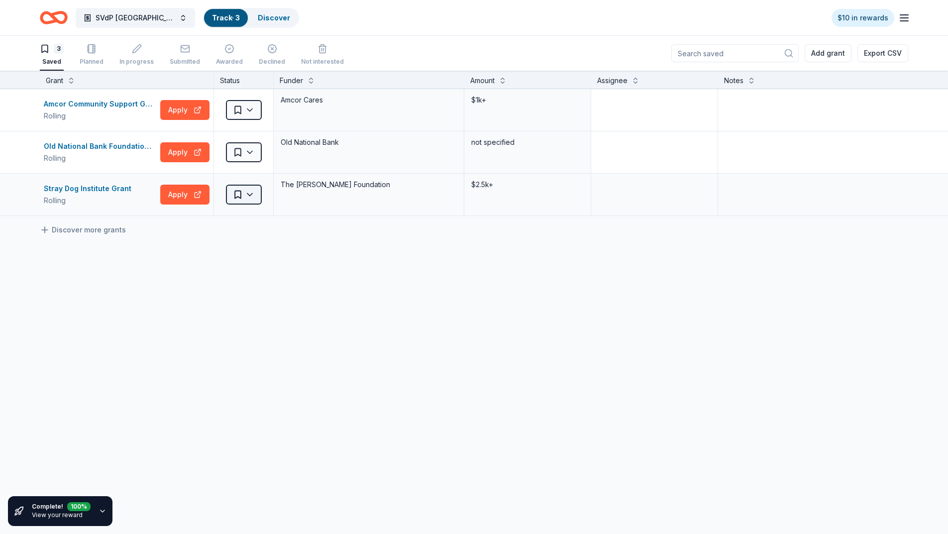
click at [248, 192] on html "SVdP Evansville Track · 3 Discover $10 in rewards 3 Saved Planned In progress S…" at bounding box center [474, 267] width 948 height 534
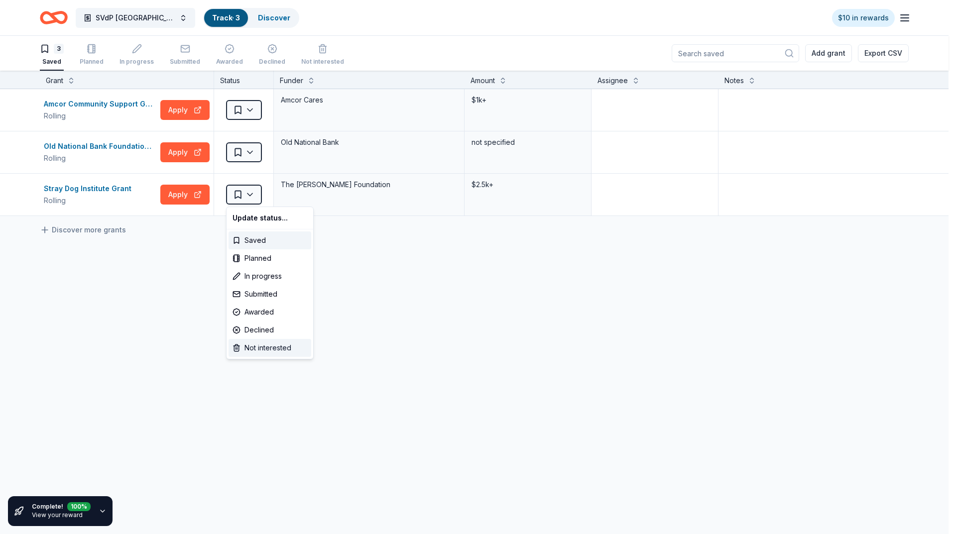
click at [272, 344] on div "Not interested" at bounding box center [269, 348] width 83 height 18
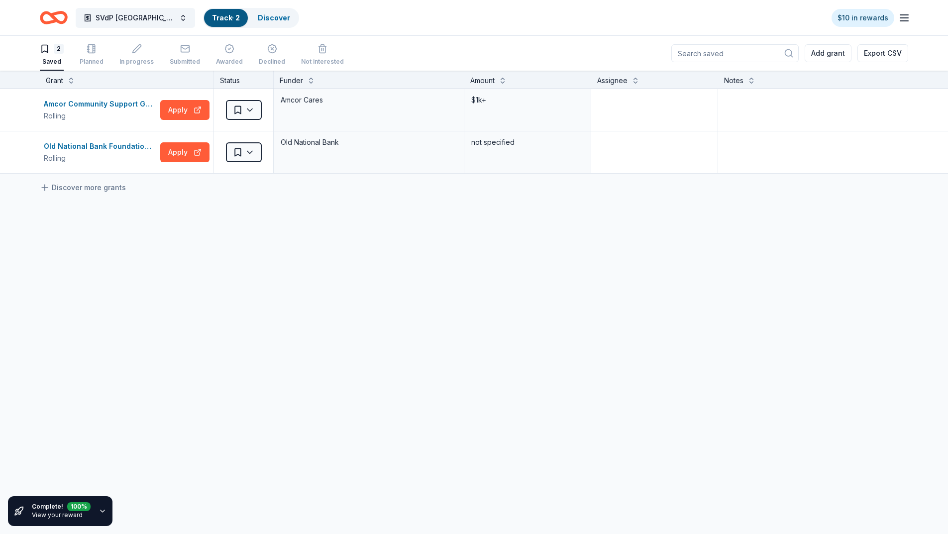
click at [51, 9] on icon "Home" at bounding box center [54, 17] width 28 height 23
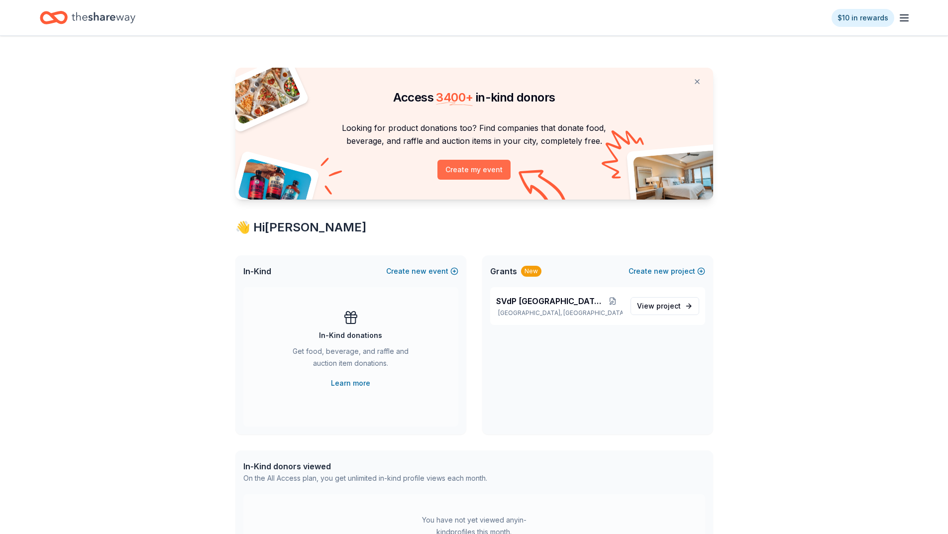
click at [458, 172] on button "Create my event" at bounding box center [474, 170] width 73 height 20
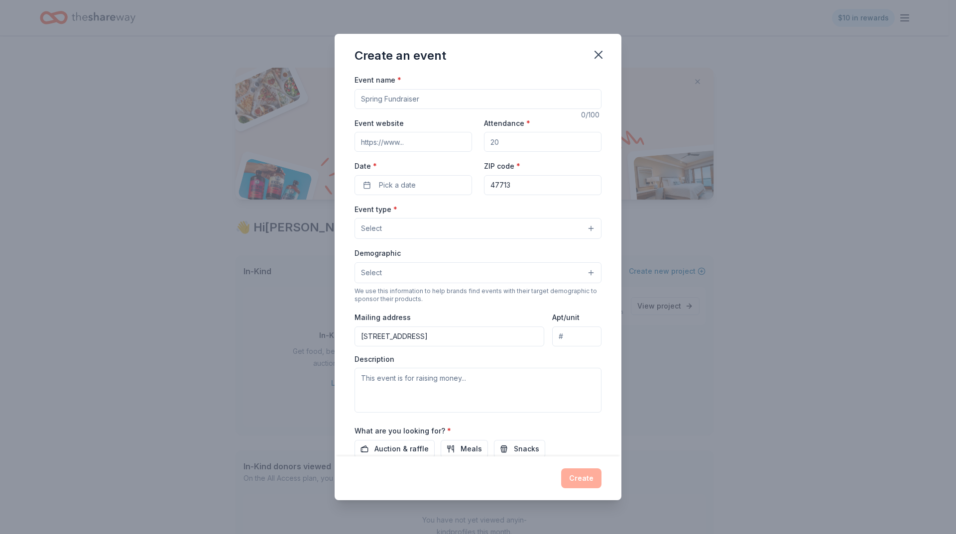
click at [434, 96] on input "Event name *" at bounding box center [477, 99] width 247 height 20
type input "Friends of the Poor Walk"
click at [410, 142] on input "Event website" at bounding box center [412, 142] width 117 height 20
paste input "https://www.svdpevansville.org/walk-for-the-poor/"
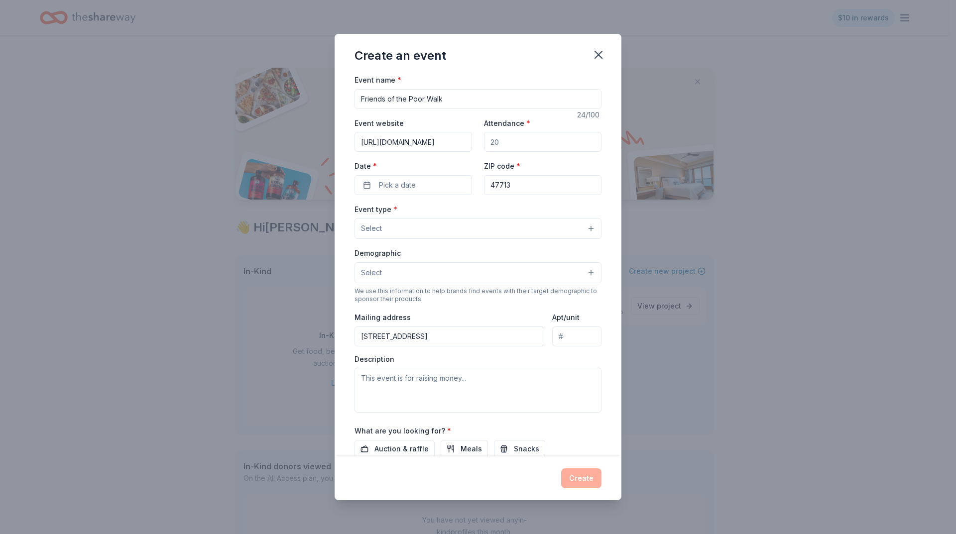
type input "https://www.svdpevansville.org/walk-for-the-poor/"
click at [538, 144] on input "Attendance *" at bounding box center [542, 142] width 117 height 20
type input "250"
click at [399, 185] on span "Pick a date" at bounding box center [397, 185] width 37 height 12
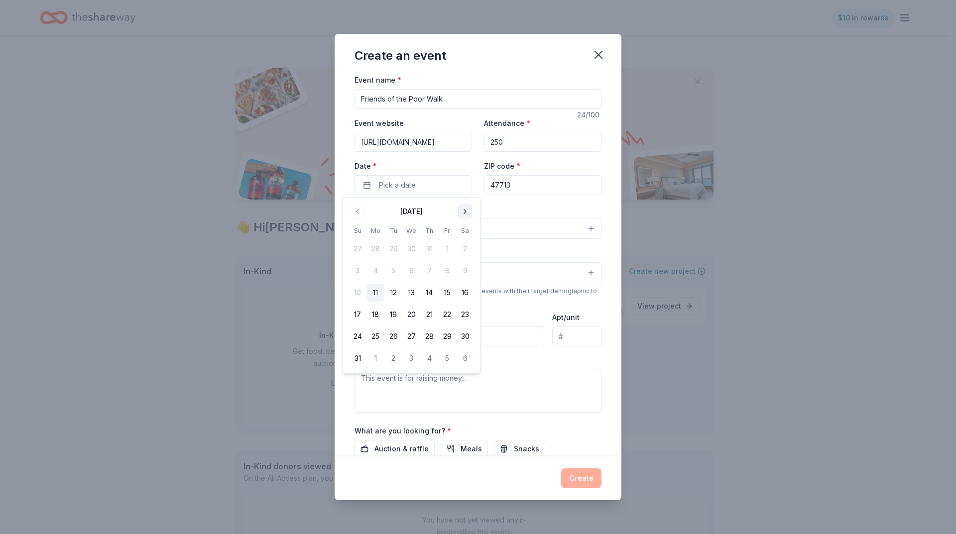
click at [459, 214] on button "Go to next month" at bounding box center [465, 212] width 14 height 14
click at [467, 308] on button "27" at bounding box center [465, 315] width 18 height 18
click at [461, 312] on button "27" at bounding box center [465, 315] width 18 height 18
click at [504, 210] on div "Event type * Select" at bounding box center [477, 221] width 247 height 36
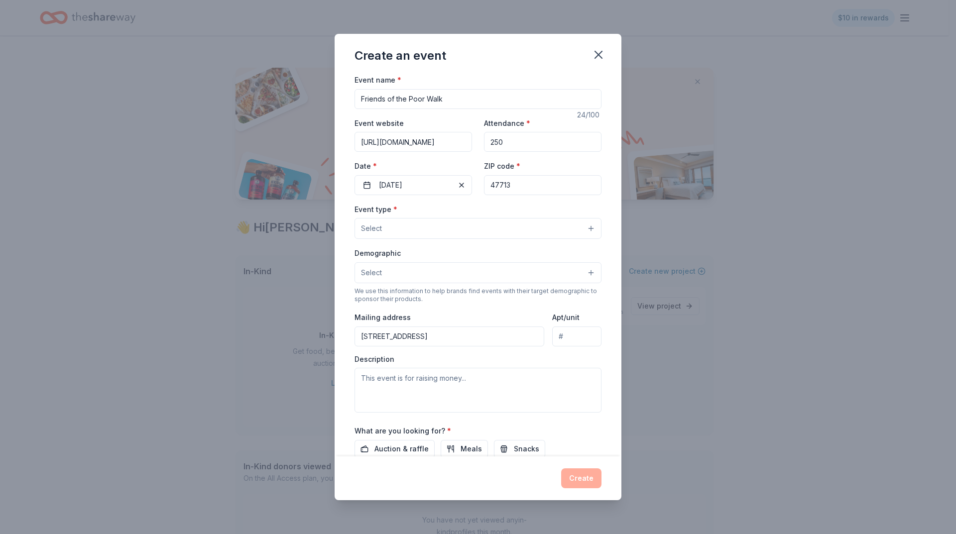
click at [506, 181] on input "47713" at bounding box center [542, 185] width 117 height 20
type input "47714"
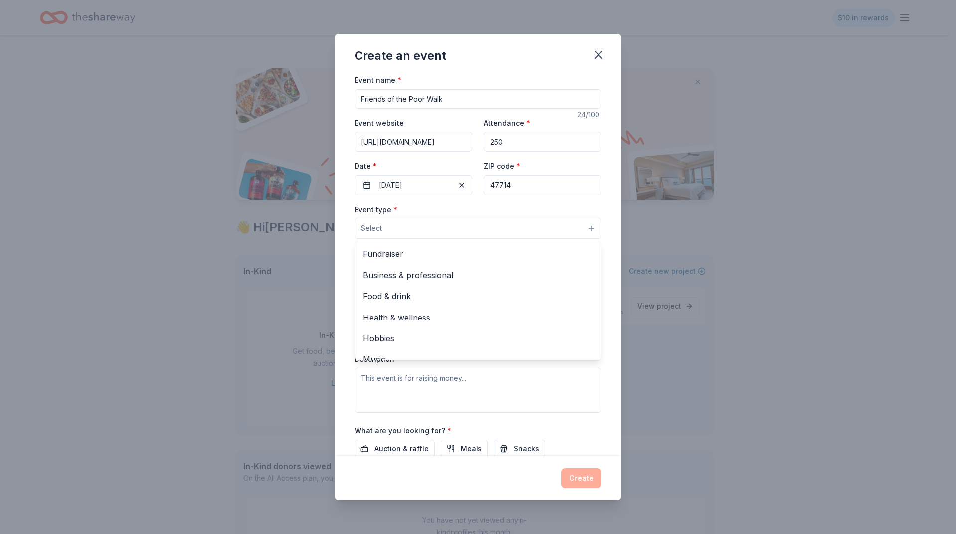
click at [460, 228] on button "Select" at bounding box center [477, 228] width 247 height 21
click at [465, 250] on span "Fundraiser" at bounding box center [478, 253] width 230 height 13
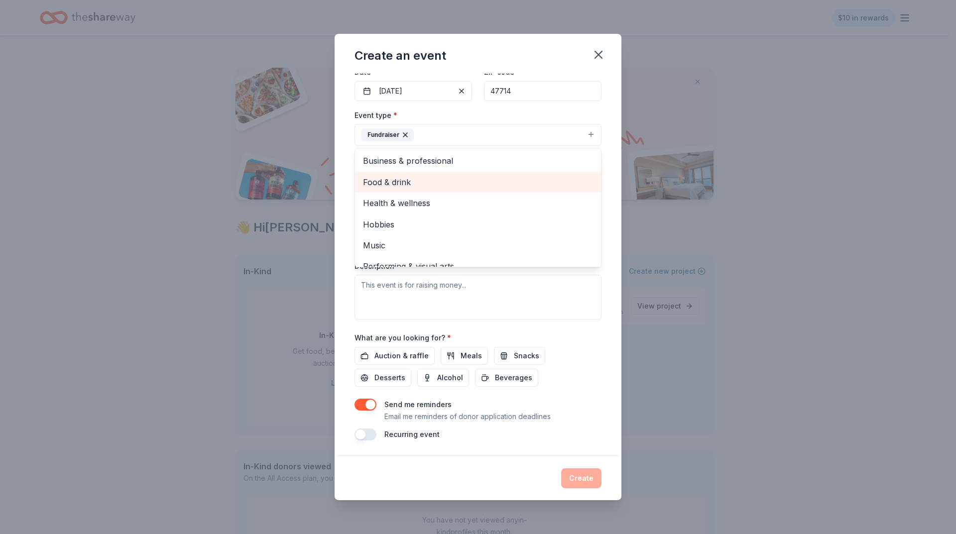
click at [379, 180] on span "Food & drink" at bounding box center [478, 182] width 230 height 13
click at [409, 185] on span "Health & wellness" at bounding box center [478, 182] width 230 height 13
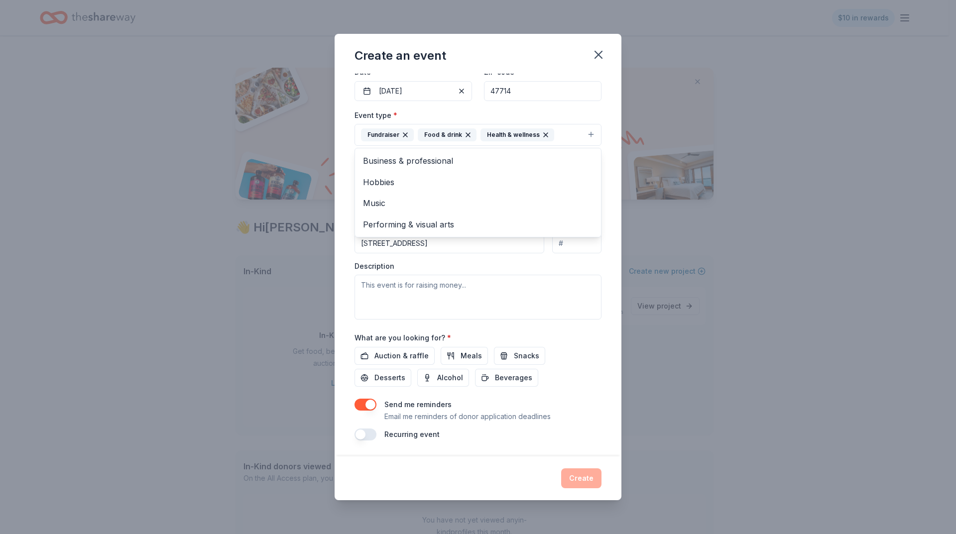
click at [217, 284] on div "Create an event Event name * Friends of the Poor Walk 24 /100 Event website htt…" at bounding box center [478, 267] width 956 height 534
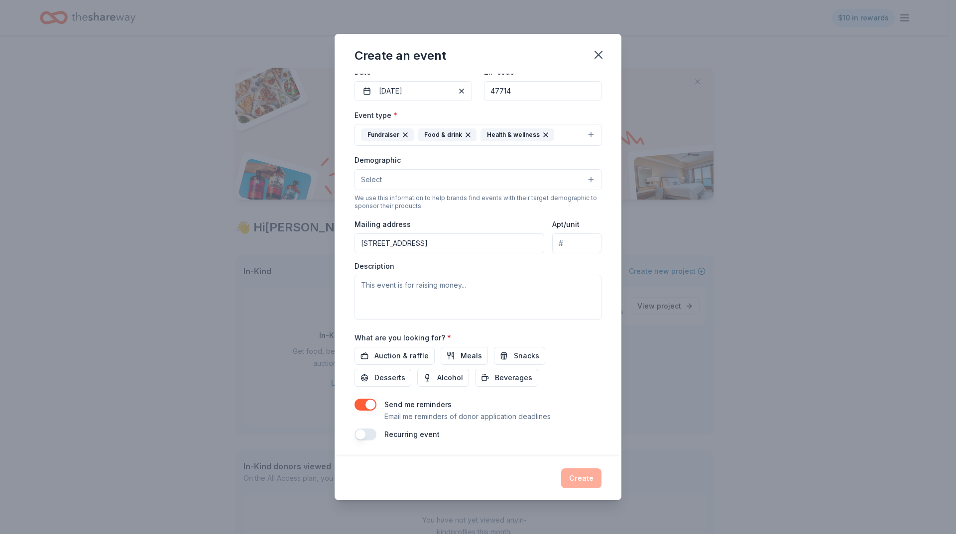
click at [464, 136] on icon "button" at bounding box center [468, 135] width 8 height 8
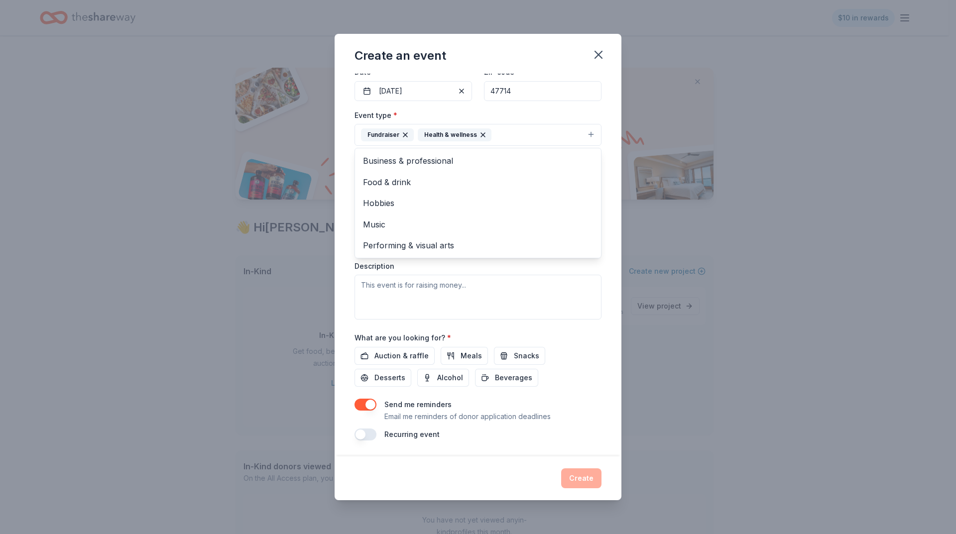
click at [178, 130] on div "Create an event Event name * Friends of the Poor Walk 24 /100 Event website htt…" at bounding box center [478, 267] width 956 height 534
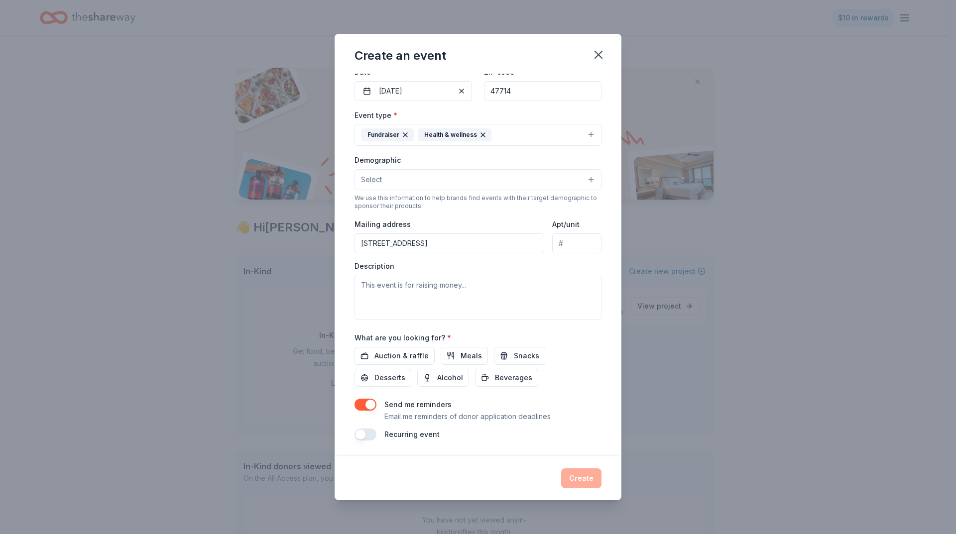
click at [383, 174] on button "Select" at bounding box center [477, 179] width 247 height 21
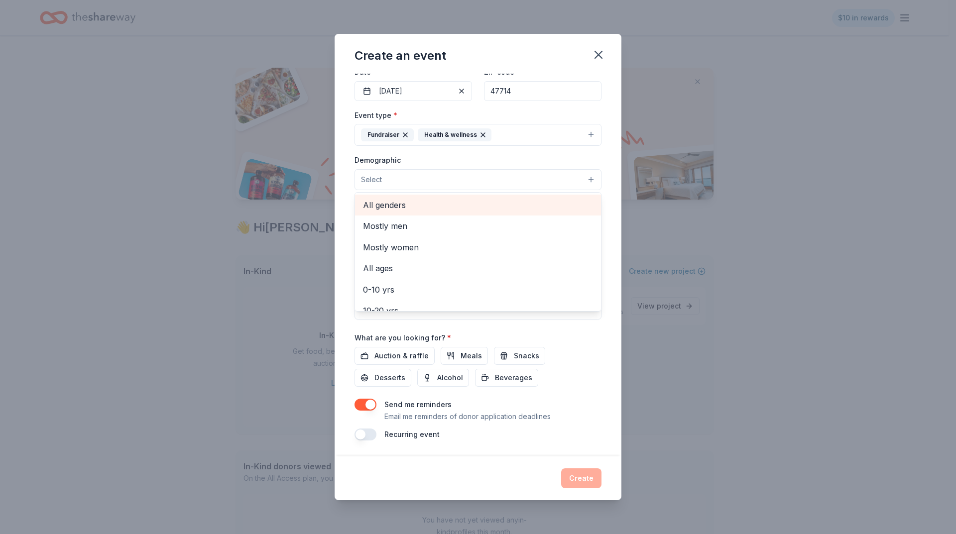
click at [425, 205] on span "All genders" at bounding box center [478, 205] width 230 height 13
click at [414, 203] on span "All ages" at bounding box center [478, 198] width 230 height 13
click at [106, 310] on div "Create an event Event name * Friends of the Poor Walk 24 /100 Event website htt…" at bounding box center [478, 267] width 956 height 534
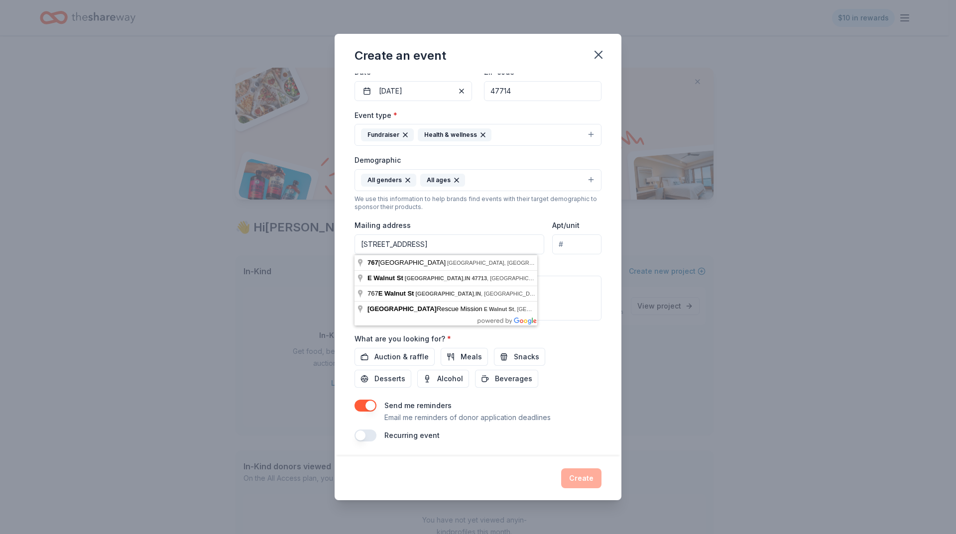
drag, startPoint x: 517, startPoint y: 245, endPoint x: 306, endPoint y: 214, distance: 213.4
click at [306, 214] on div "Create an event Event name * Friends of the Poor Walk 24 /100 Event website htt…" at bounding box center [478, 267] width 956 height 534
click at [454, 246] on input "809 N. LAFAYETTE AVE." at bounding box center [449, 244] width 190 height 20
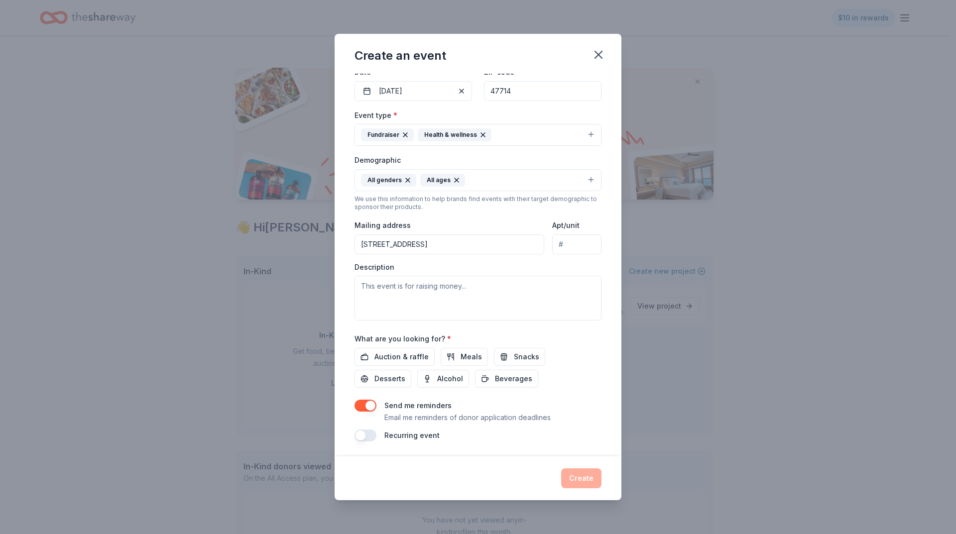
click at [99, 344] on div "Create an event Event name * Friends of the Poor Walk 24 /100 Event website htt…" at bounding box center [478, 267] width 956 height 534
click at [439, 249] on input "809 N. LAFAYETTE AVE" at bounding box center [449, 244] width 190 height 20
type input "809 North Lafayette Avenue, Evansville, IN, 47711"
click at [435, 287] on textarea at bounding box center [477, 298] width 247 height 45
paste textarea "The St. Vincent de Paul Friends of the Poor Walk is the annual fundraiser for t…"
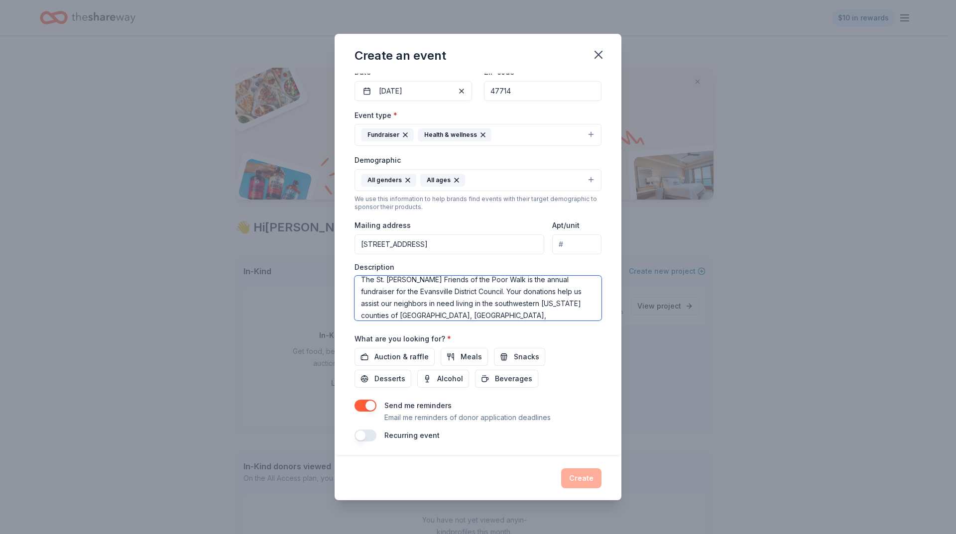
scroll to position [95, 0]
click at [479, 355] on button "Meals" at bounding box center [464, 356] width 47 height 18
click at [498, 355] on button "Snacks" at bounding box center [519, 356] width 51 height 18
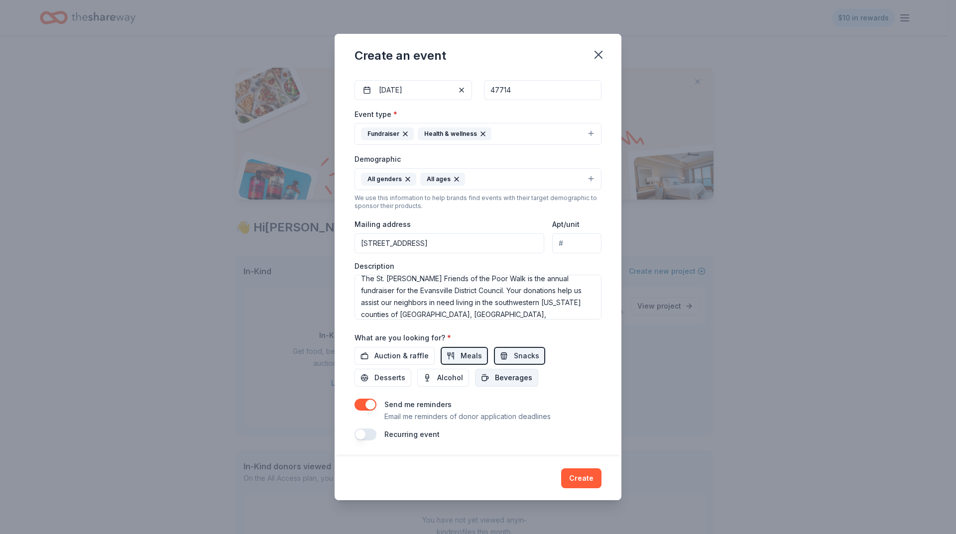
click at [504, 377] on span "Beverages" at bounding box center [513, 378] width 37 height 12
click at [359, 282] on textarea "The St. Vincent de Paul Friends of the Poor Walk is the annual fundraiser for t…" at bounding box center [477, 297] width 247 height 45
paste textarea "The Society of St. Vincent de Paul leads women and men to join together to grow…"
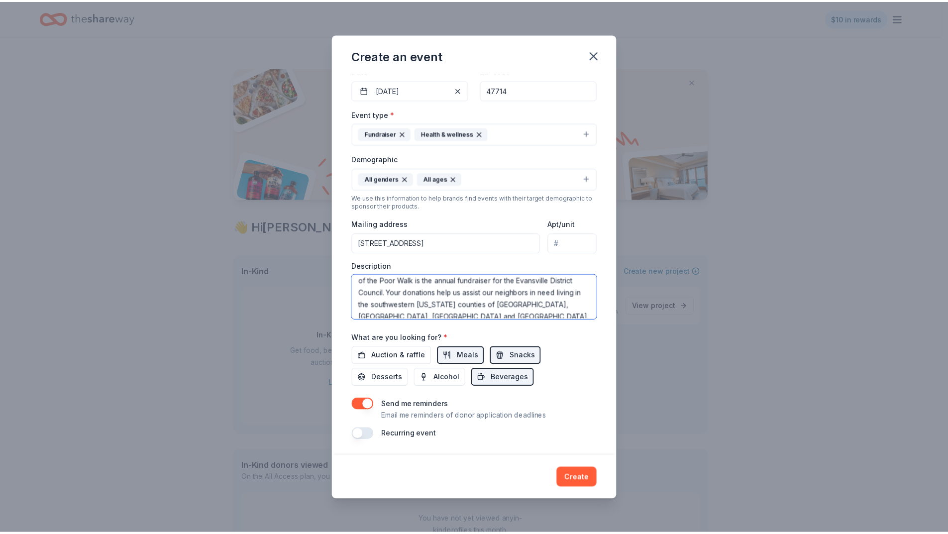
scroll to position [48, 0]
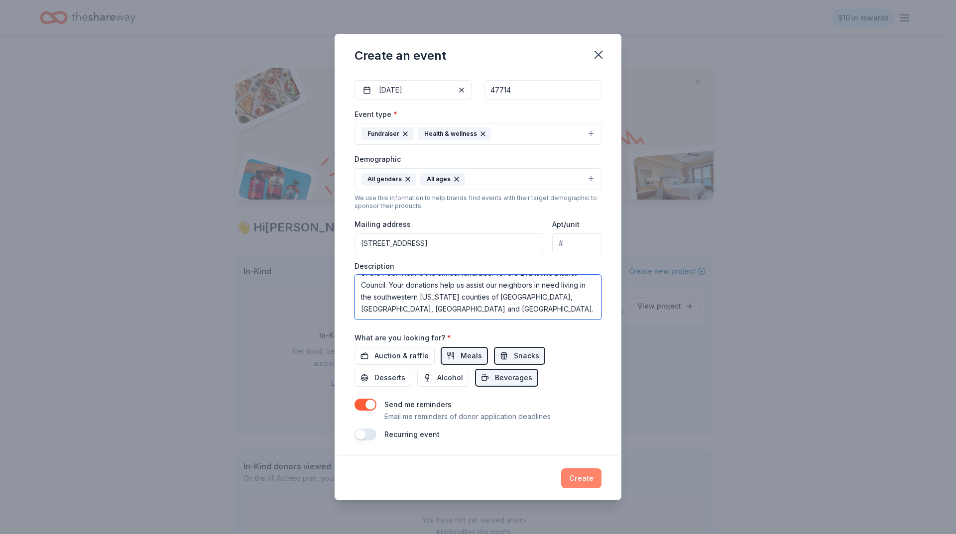
type textarea "The Society of St. Vincent de Paul leads women and men to join together to grow…"
click at [584, 479] on button "Create" at bounding box center [581, 478] width 40 height 20
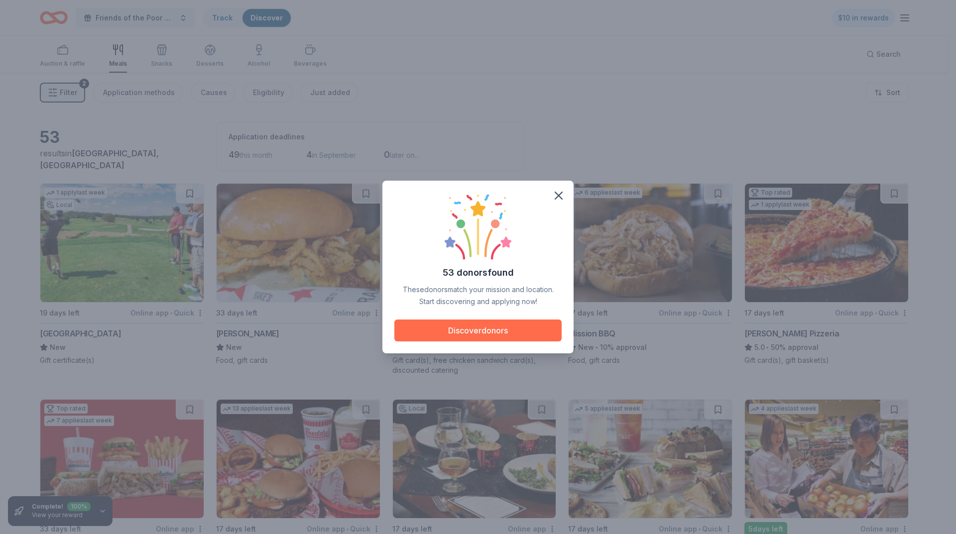
click at [512, 332] on button "Discover donors" at bounding box center [477, 331] width 167 height 22
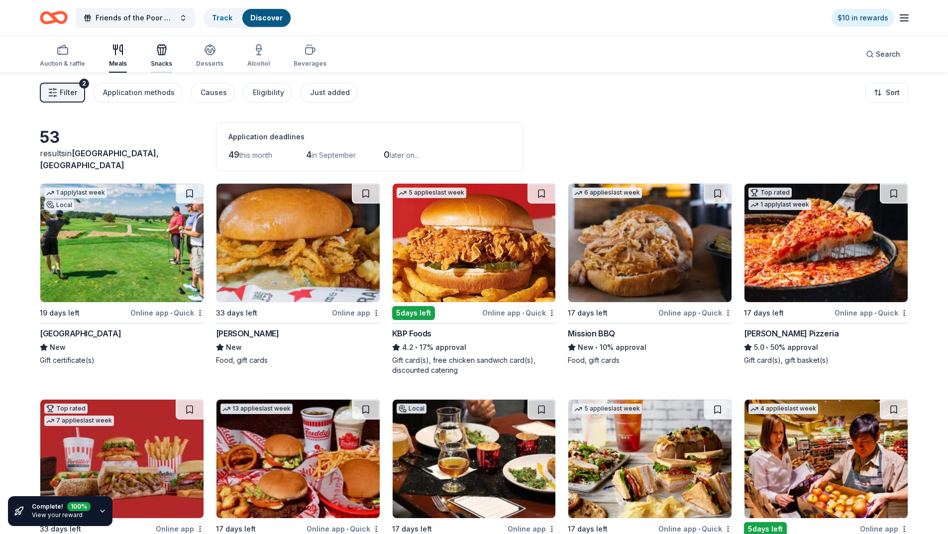
click at [160, 54] on icon "button" at bounding box center [161, 51] width 9 height 7
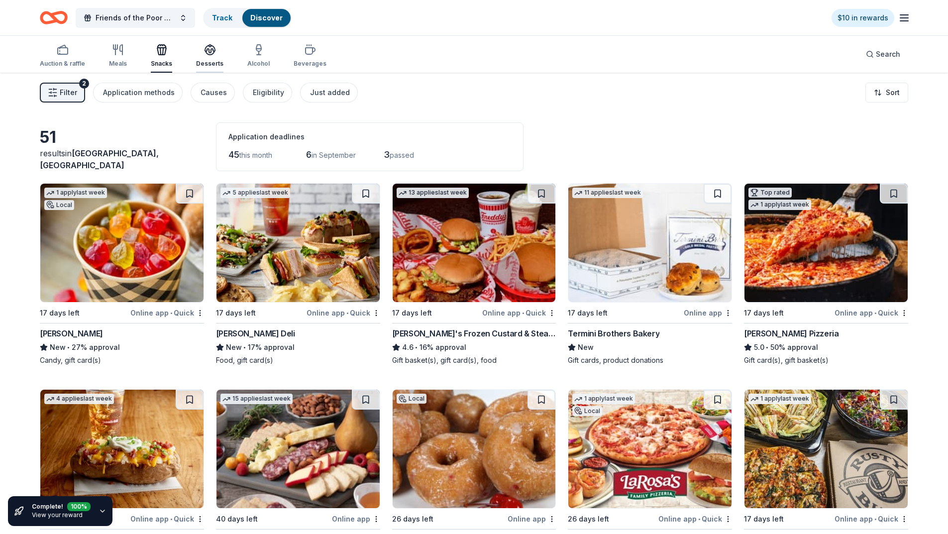
click at [208, 55] on icon "button" at bounding box center [210, 50] width 12 height 12
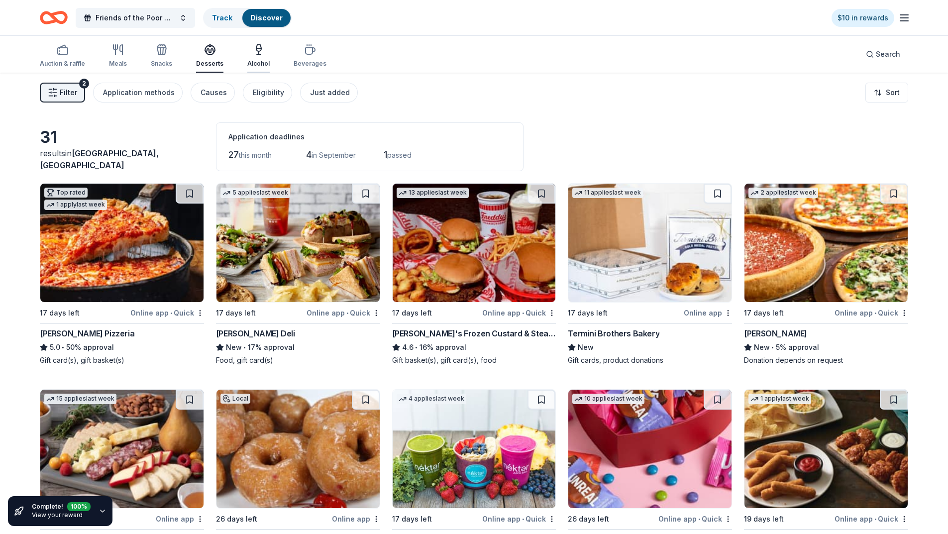
click at [253, 52] on icon "button" at bounding box center [259, 50] width 12 height 12
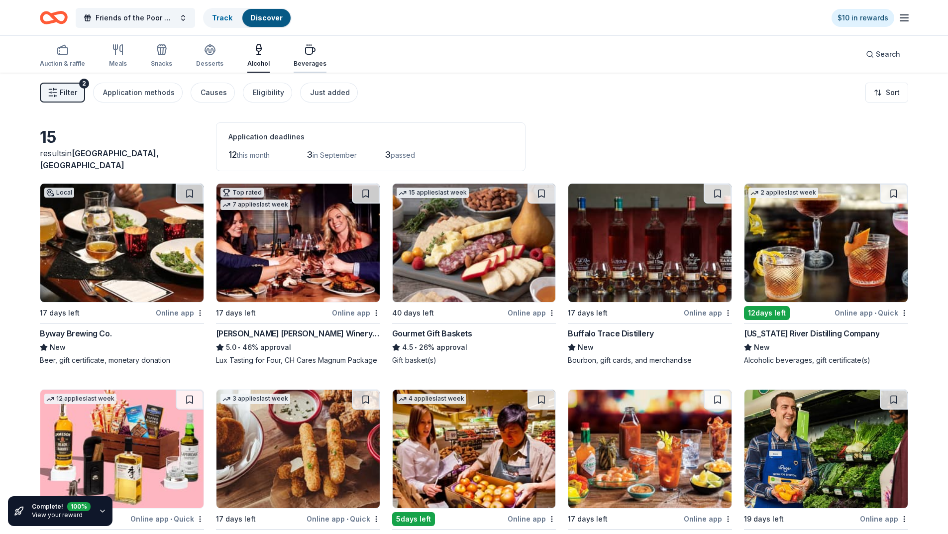
click at [306, 50] on icon "button" at bounding box center [310, 50] width 12 height 12
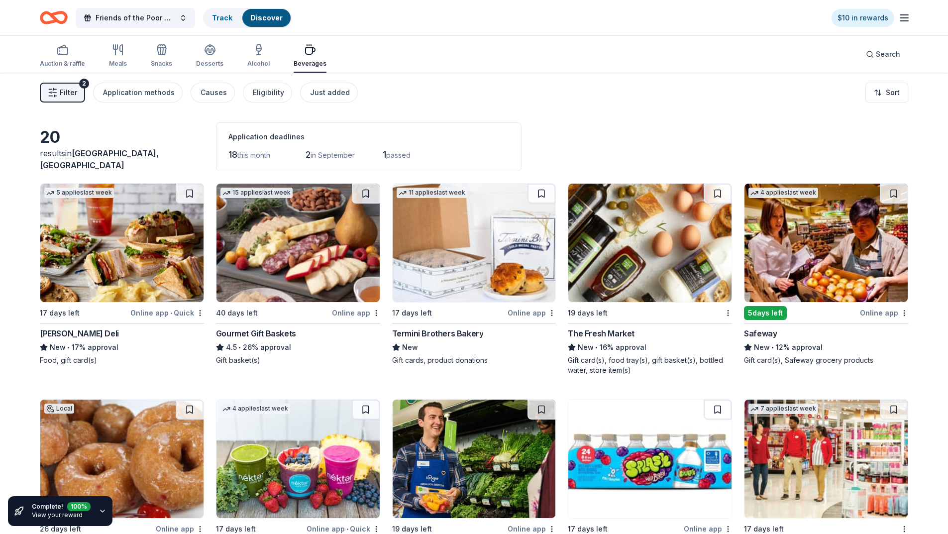
click at [57, 18] on icon "Home" at bounding box center [48, 17] width 15 height 10
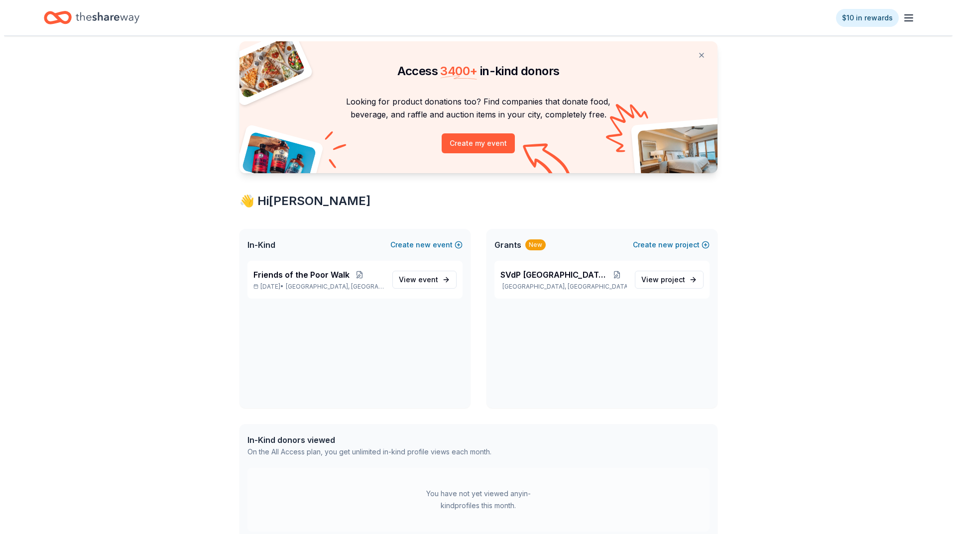
scroll to position [50, 0]
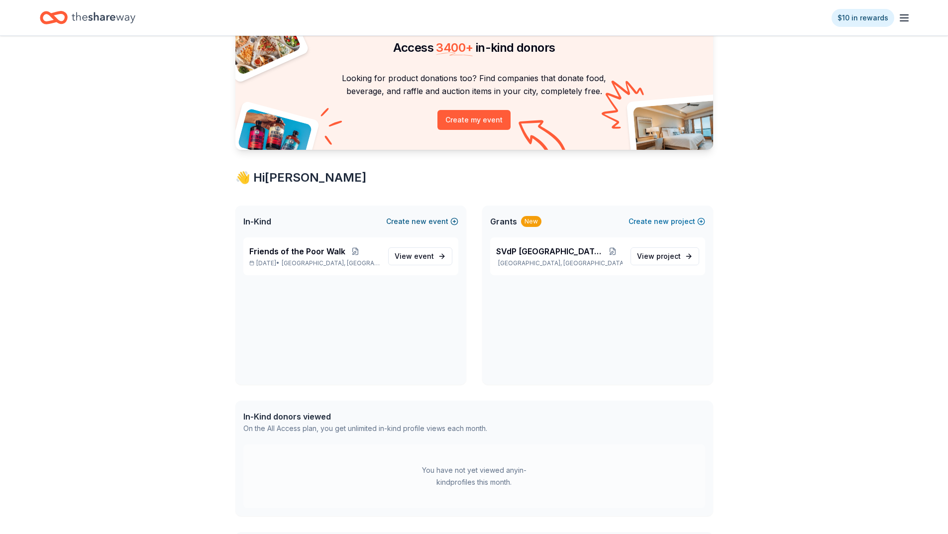
click at [437, 222] on button "Create new event" at bounding box center [422, 222] width 72 height 12
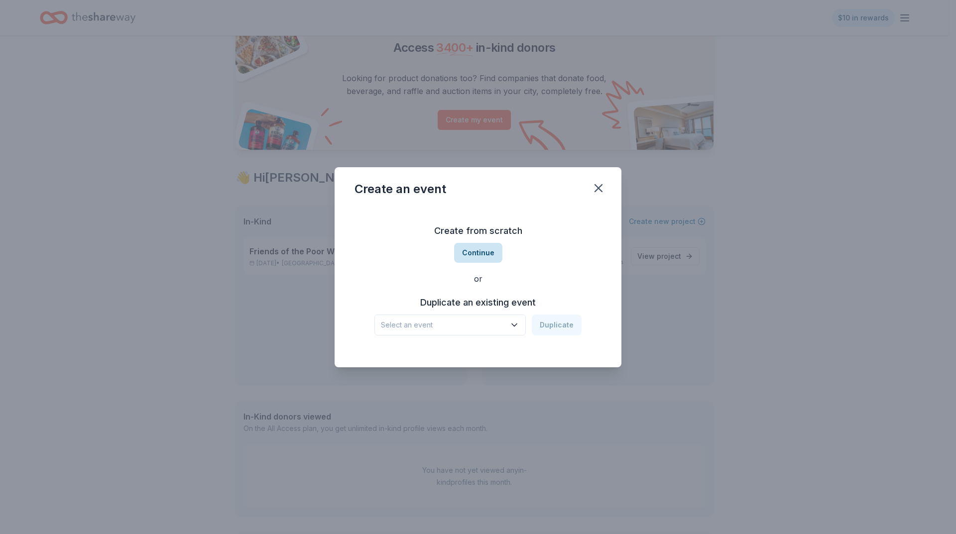
click at [471, 252] on button "Continue" at bounding box center [478, 253] width 48 height 20
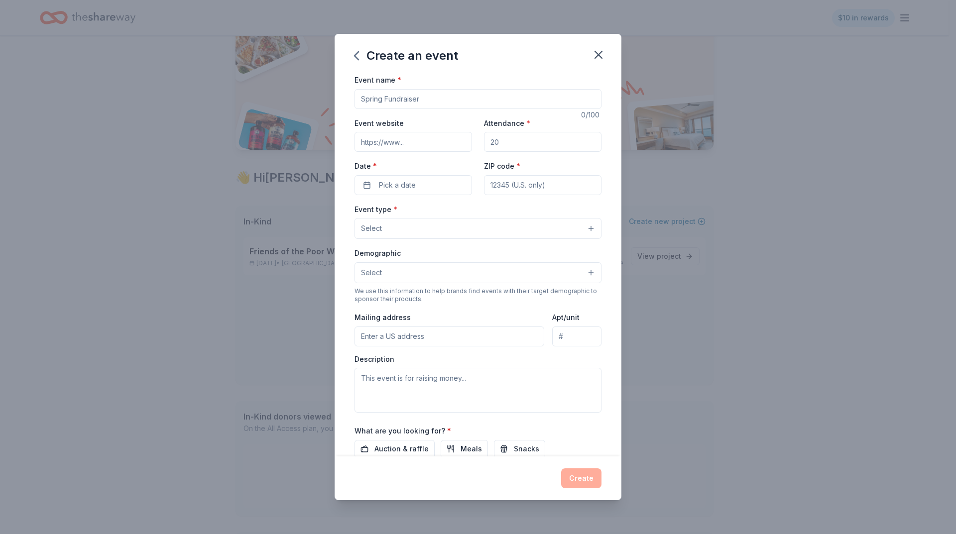
click at [409, 104] on input "Event name *" at bounding box center [477, 99] width 247 height 20
click at [401, 98] on input "9th Annual riday Knights Hungerbowl" at bounding box center [477, 99] width 247 height 20
type input "9th Annual [DATE] Knights Hungerbowl"
click at [416, 145] on input "Event website" at bounding box center [412, 142] width 117 height 20
paste input "https://www.svdpevansville.org/friday-knights-hunger-bowl/"
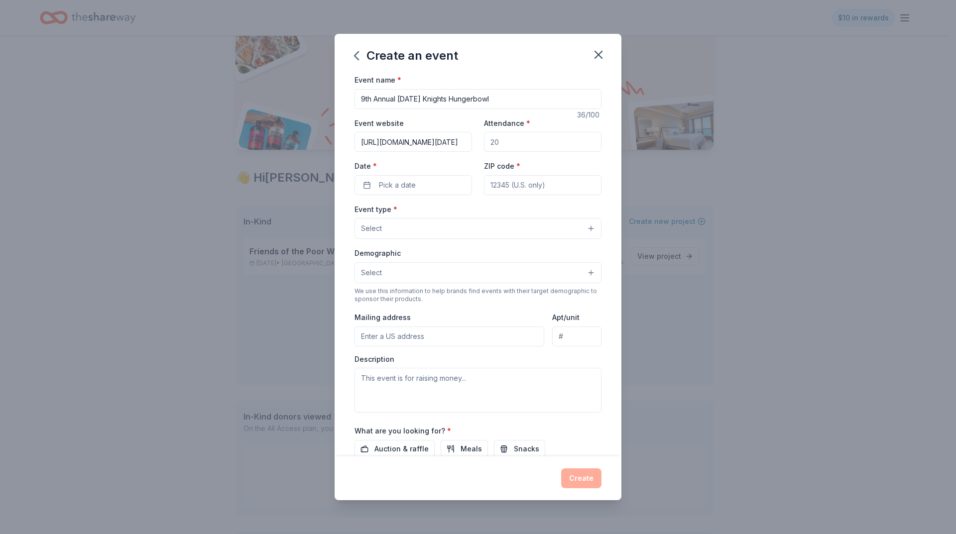
scroll to position [0, 99]
type input "https://www.svdpevansville.org/friday-knights-hunger-bowl/"
drag, startPoint x: 522, startPoint y: 143, endPoint x: 448, endPoint y: 130, distance: 74.8
click at [448, 130] on div "Event website https://www.svdpevansville.org/friday-knights-hunger-bowl/ Attend…" at bounding box center [477, 156] width 247 height 78
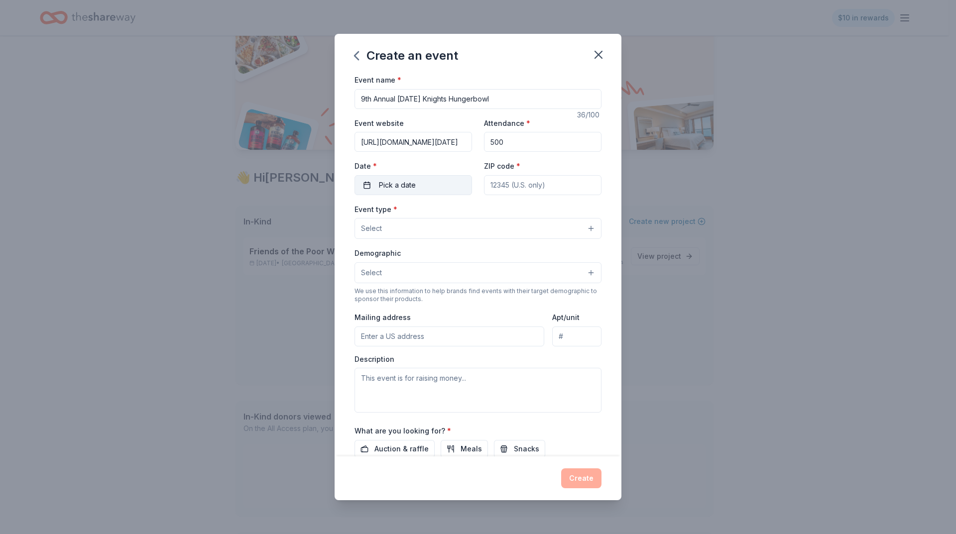
type input "500"
click at [414, 182] on span "Pick a date" at bounding box center [397, 185] width 37 height 12
click at [461, 208] on button "Go to next month" at bounding box center [465, 212] width 14 height 14
click at [449, 276] on button "12" at bounding box center [447, 271] width 18 height 18
click at [515, 190] on input "ZIP code *" at bounding box center [542, 185] width 117 height 20
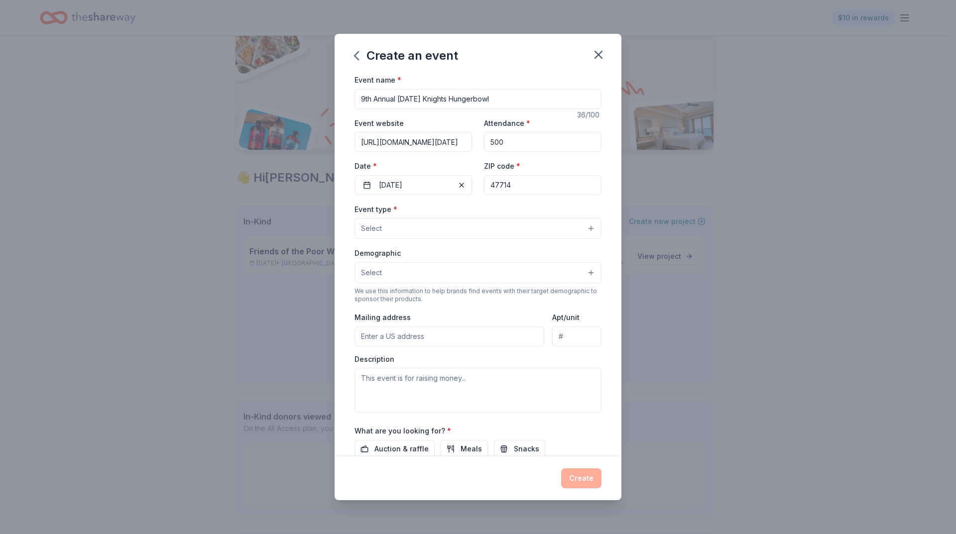
type input "47714"
click at [473, 231] on button "Select" at bounding box center [477, 228] width 247 height 21
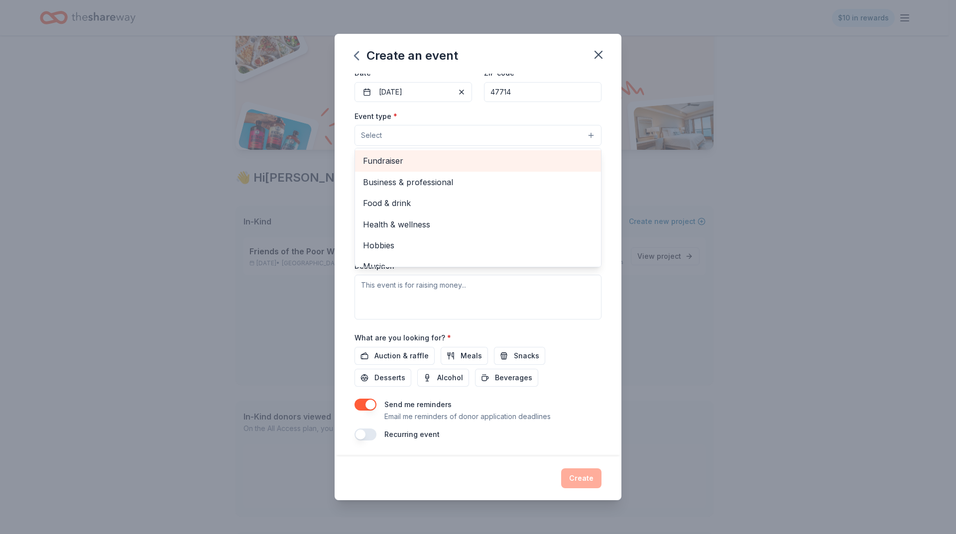
click at [442, 156] on span "Fundraiser" at bounding box center [478, 160] width 230 height 13
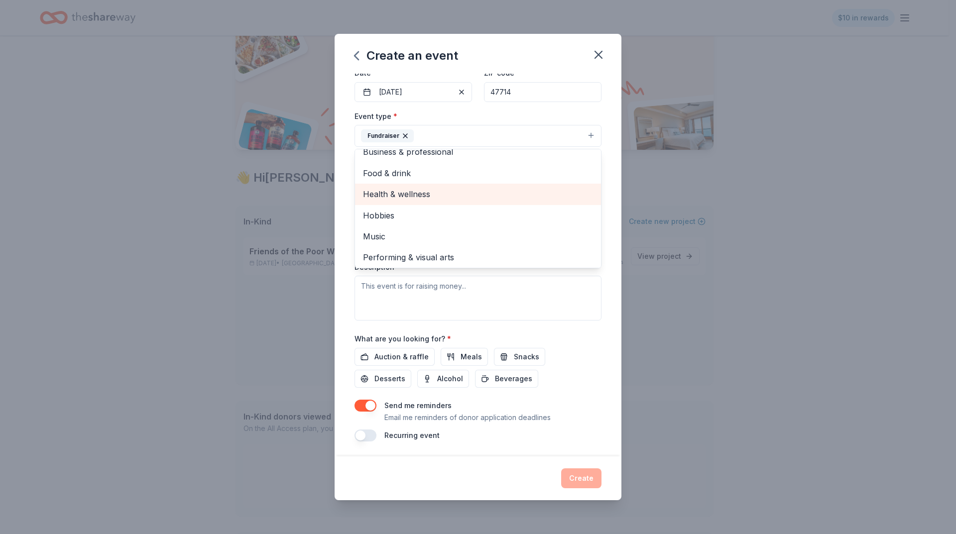
scroll to position [12, 0]
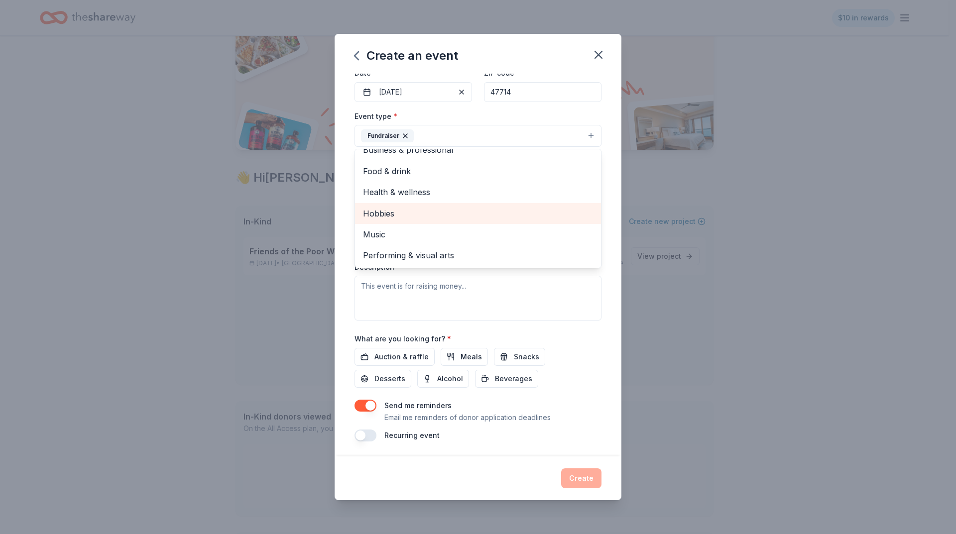
click at [476, 220] on span "Hobbies" at bounding box center [478, 213] width 230 height 13
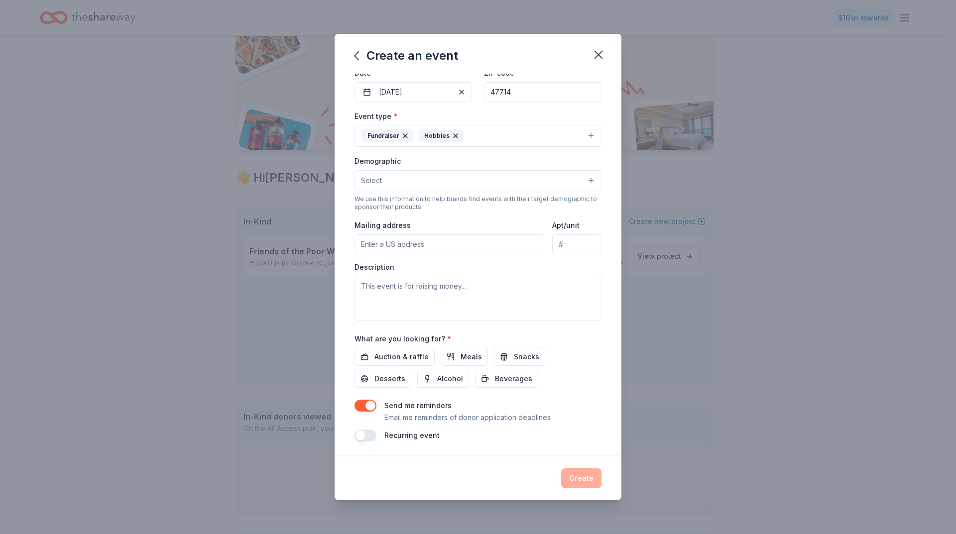
click at [452, 133] on icon "button" at bounding box center [455, 136] width 8 height 8
click at [451, 134] on button "Fundraiser" at bounding box center [477, 136] width 247 height 22
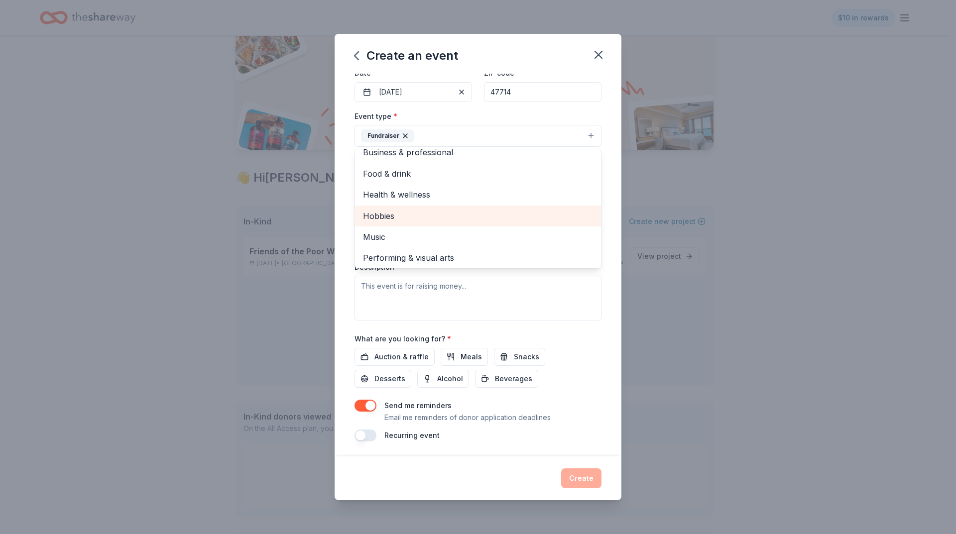
scroll to position [12, 0]
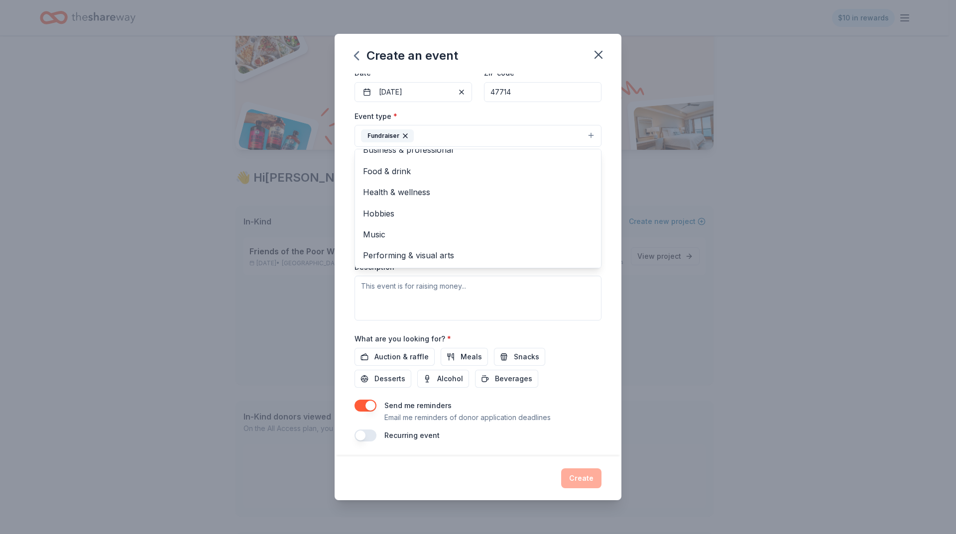
click at [199, 337] on div "Create an event Event name * 9th Annual Friday Knights Hungerbowl 36 /100 Event…" at bounding box center [478, 267] width 956 height 534
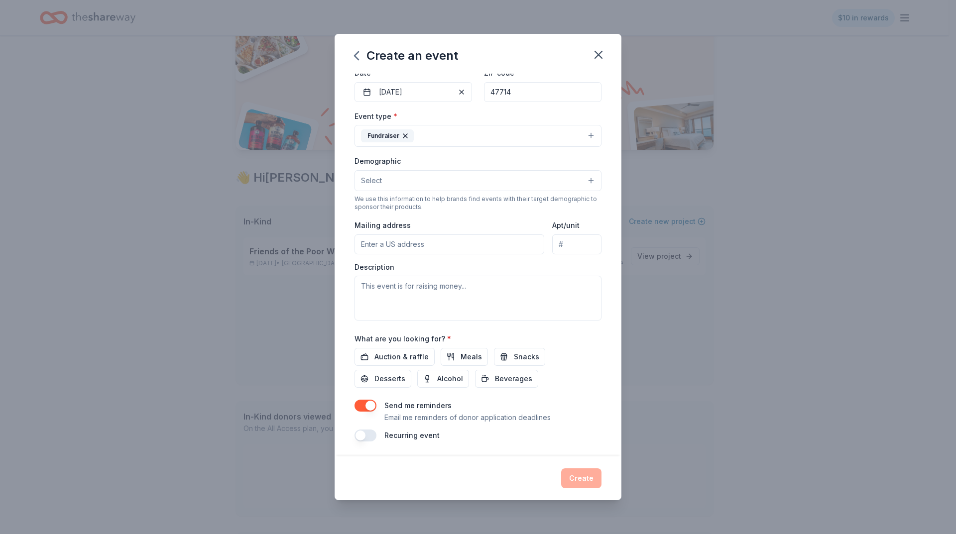
click at [406, 177] on button "Select" at bounding box center [477, 180] width 247 height 21
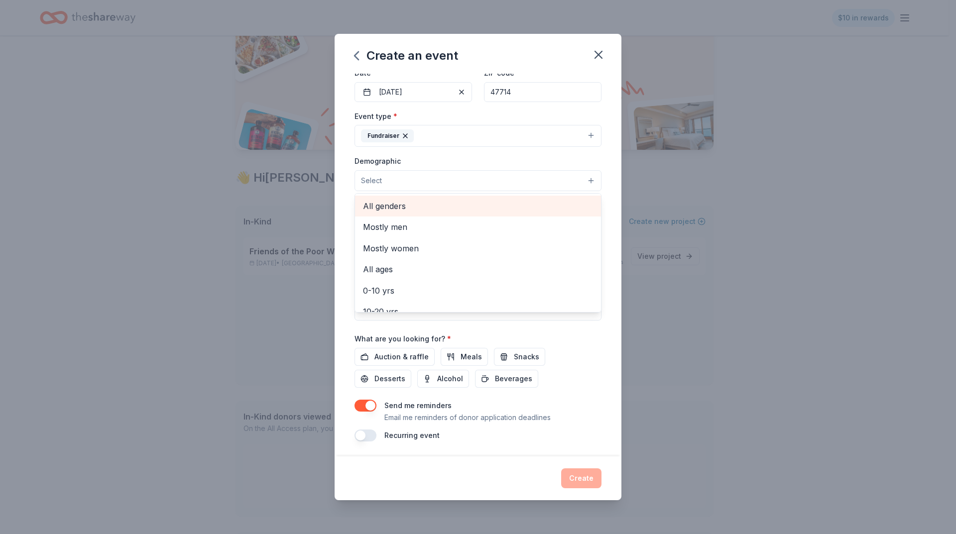
click at [408, 206] on span "All genders" at bounding box center [478, 206] width 230 height 13
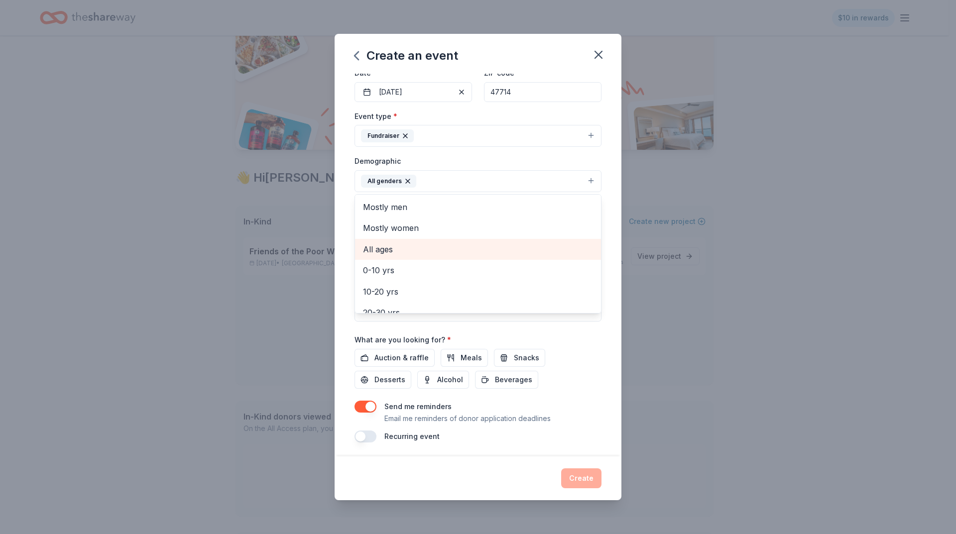
click at [417, 255] on span "All ages" at bounding box center [478, 249] width 230 height 13
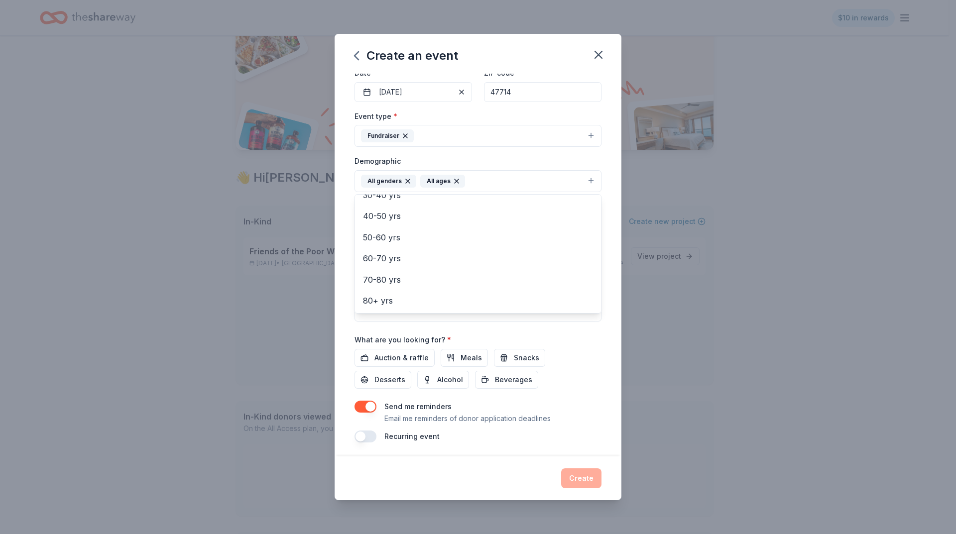
click at [261, 323] on div "Create an event Event name * 9th Annual Friday Knights Hungerbowl 36 /100 Event…" at bounding box center [478, 267] width 956 height 534
click at [446, 247] on input "Mailing address" at bounding box center [449, 245] width 190 height 20
type input "767 E. Walnut St."
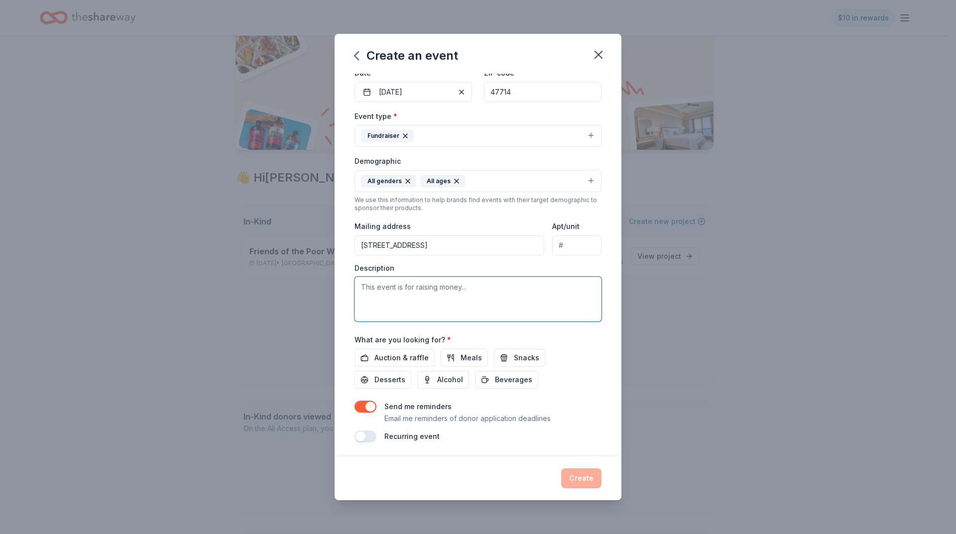
click at [425, 285] on textarea at bounding box center [477, 299] width 247 height 45
paste textarea "The Friday Knights Hunger Bowl is the annual football game between Reitz Memori…"
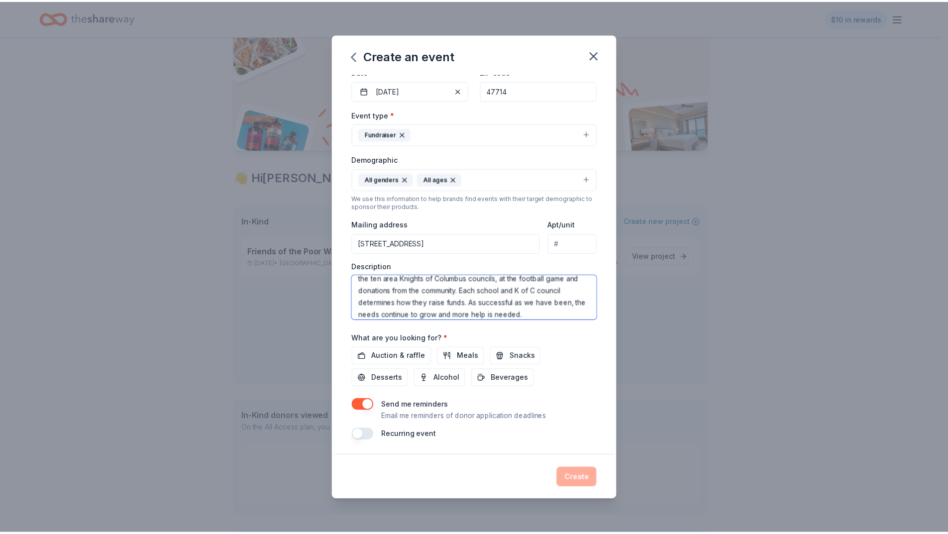
scroll to position [95, 0]
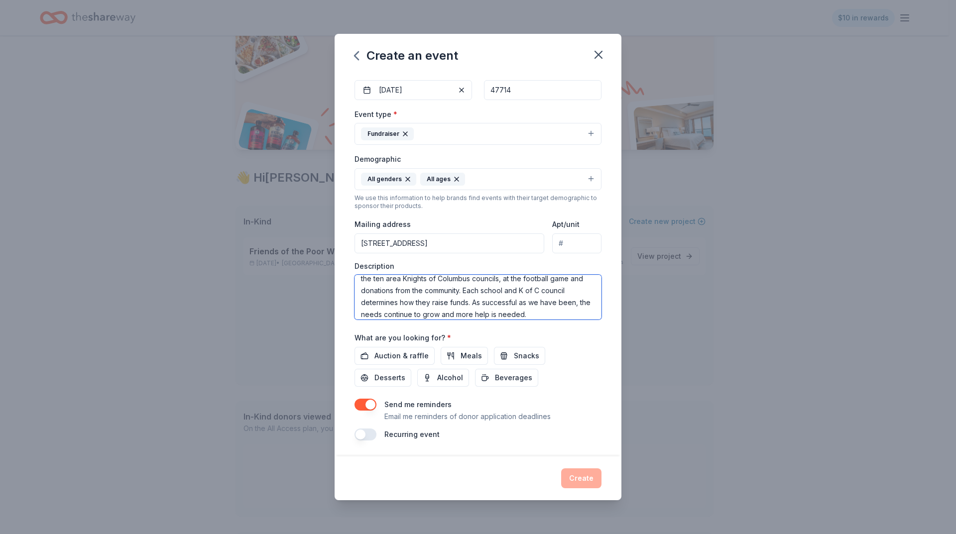
type textarea "The Friday Knights Hunger Bowl is the annual football game between Reitz Memori…"
click at [462, 358] on span "Meals" at bounding box center [470, 356] width 21 height 12
click at [530, 359] on span "Snacks" at bounding box center [526, 356] width 25 height 12
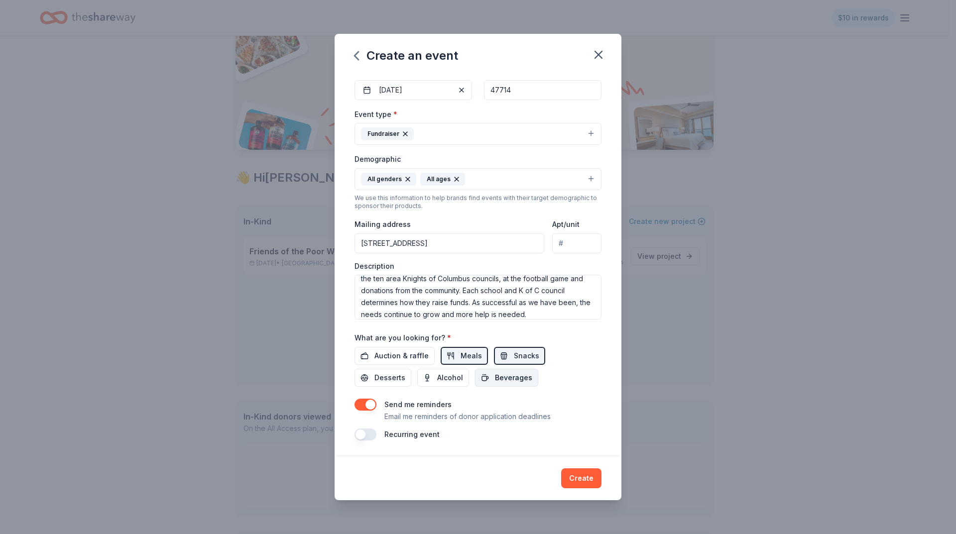
click at [502, 381] on span "Beverages" at bounding box center [513, 378] width 37 height 12
click at [582, 471] on button "Create" at bounding box center [581, 478] width 40 height 20
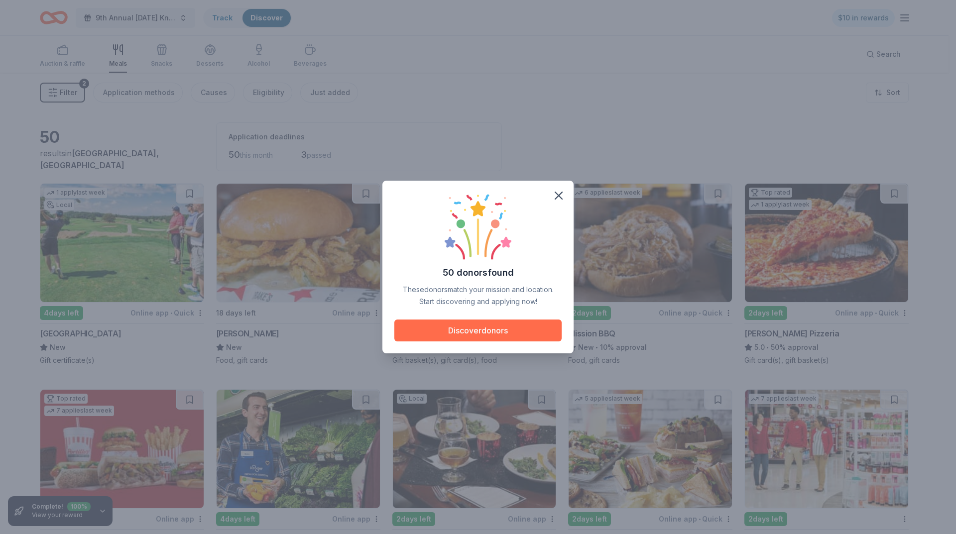
click at [457, 335] on button "Discover donors" at bounding box center [477, 331] width 167 height 22
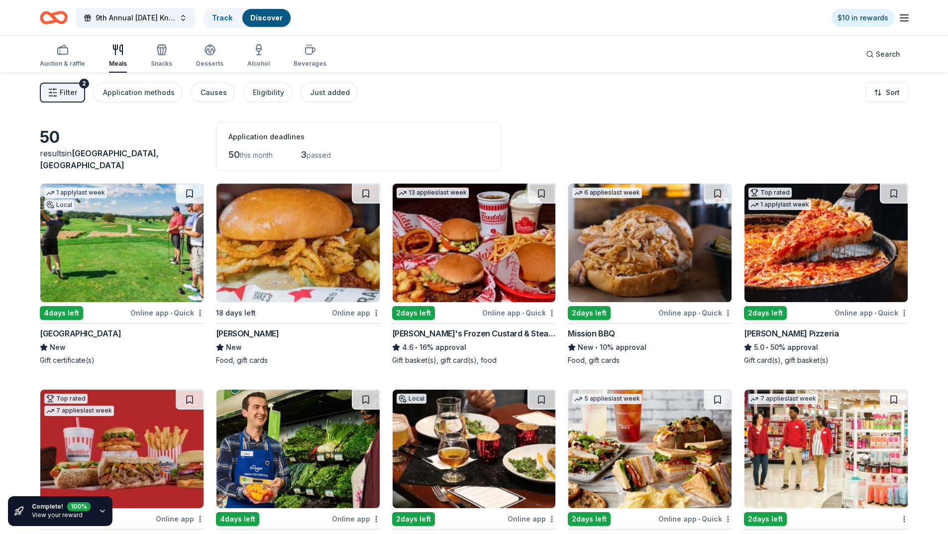
click at [466, 246] on img at bounding box center [474, 243] width 163 height 118
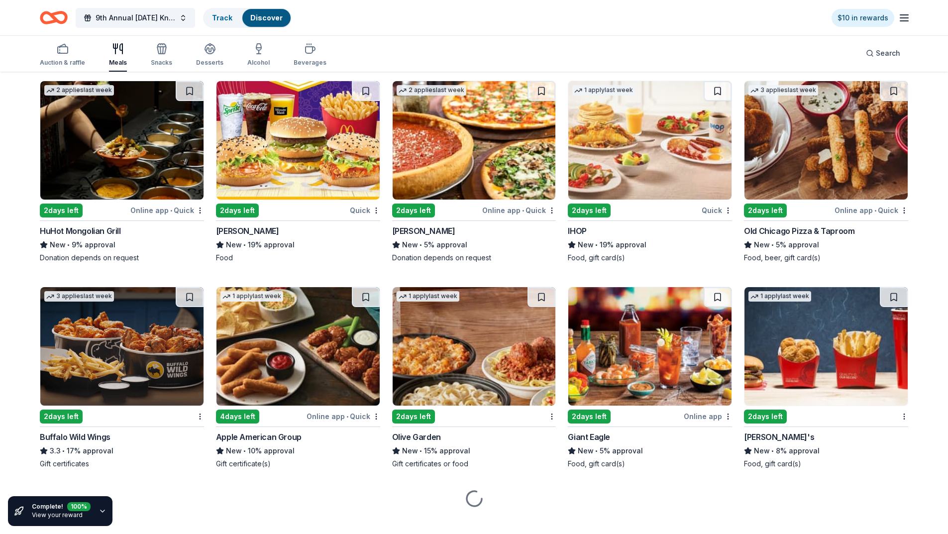
scroll to position [947, 0]
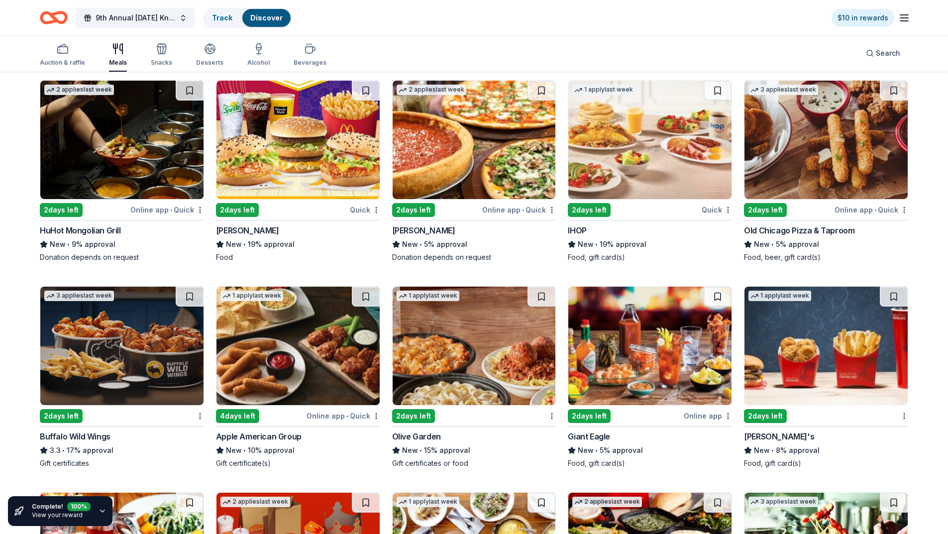
click at [73, 232] on div "HuHot Mongolian Grill" at bounding box center [80, 231] width 81 height 12
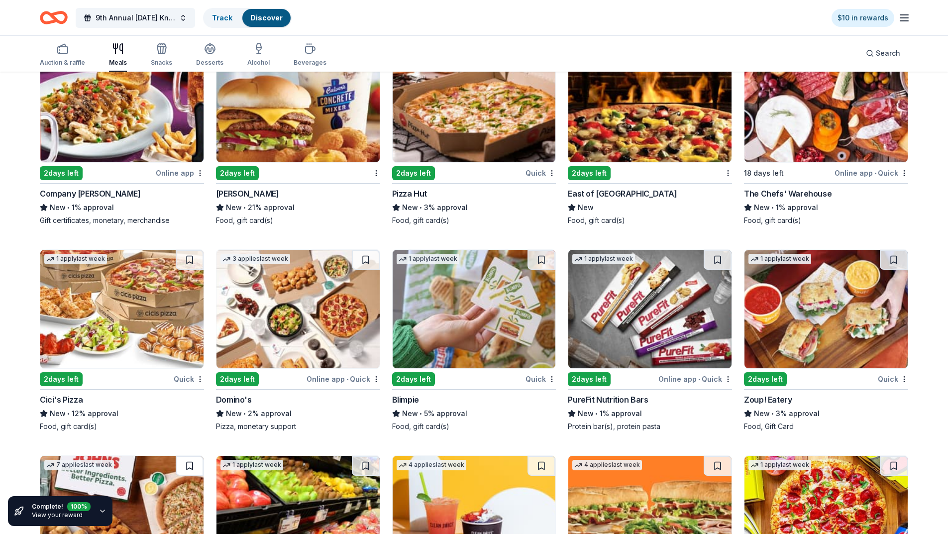
scroll to position [1726, 0]
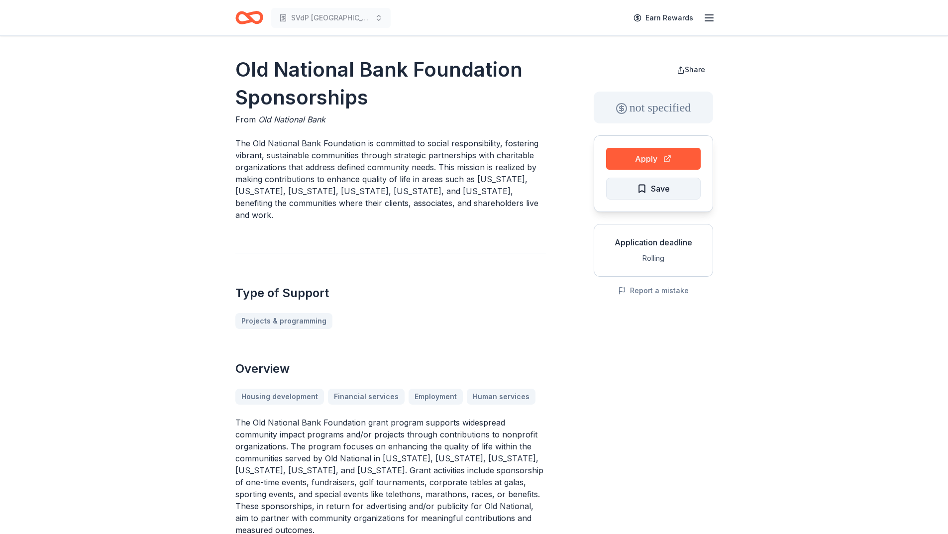
click at [679, 191] on button "Save" at bounding box center [653, 189] width 95 height 22
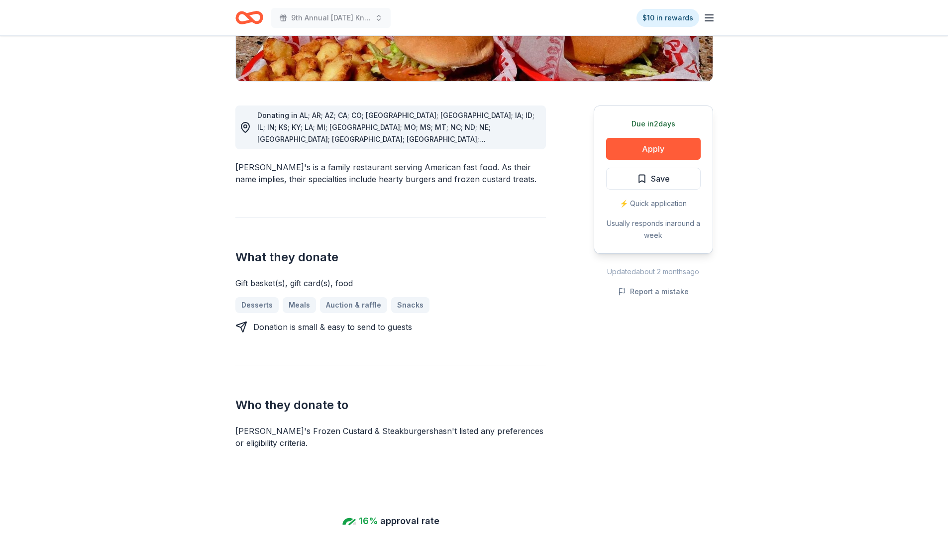
scroll to position [199, 0]
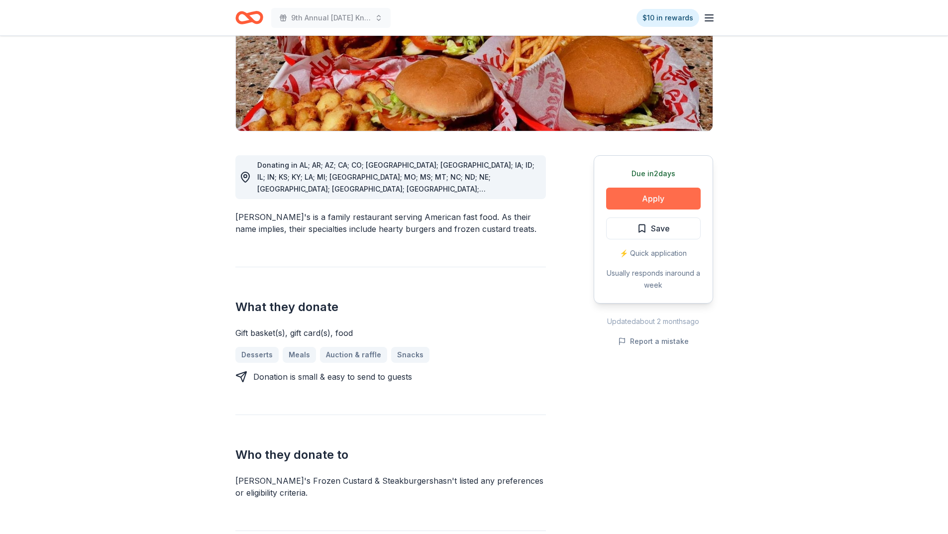
click at [667, 188] on button "Apply" at bounding box center [653, 199] width 95 height 22
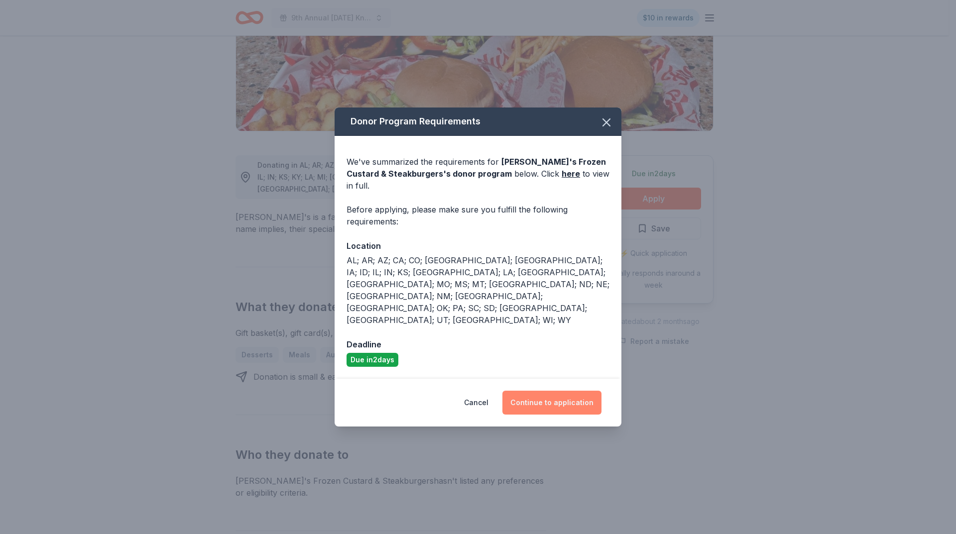
click at [564, 391] on button "Continue to application" at bounding box center [551, 403] width 99 height 24
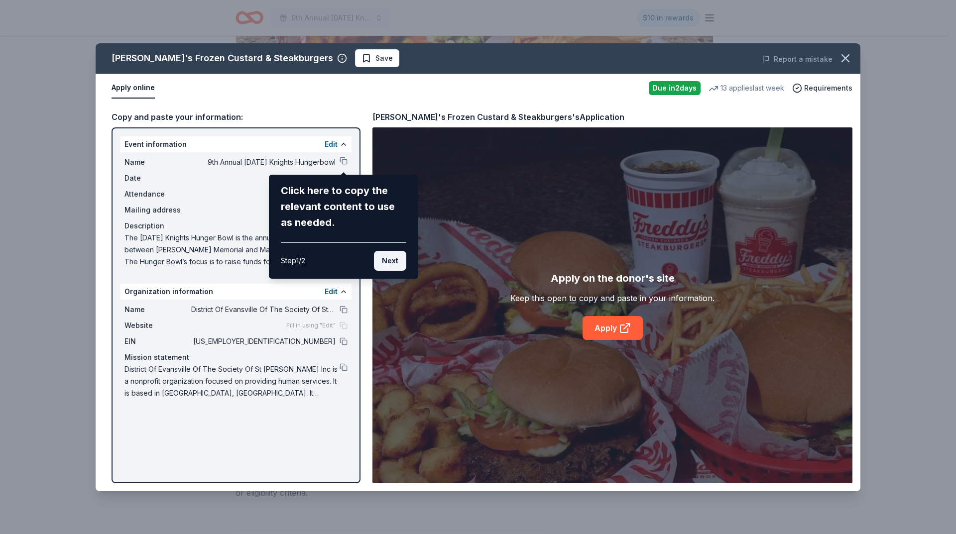
click at [388, 262] on button "Next" at bounding box center [390, 261] width 32 height 20
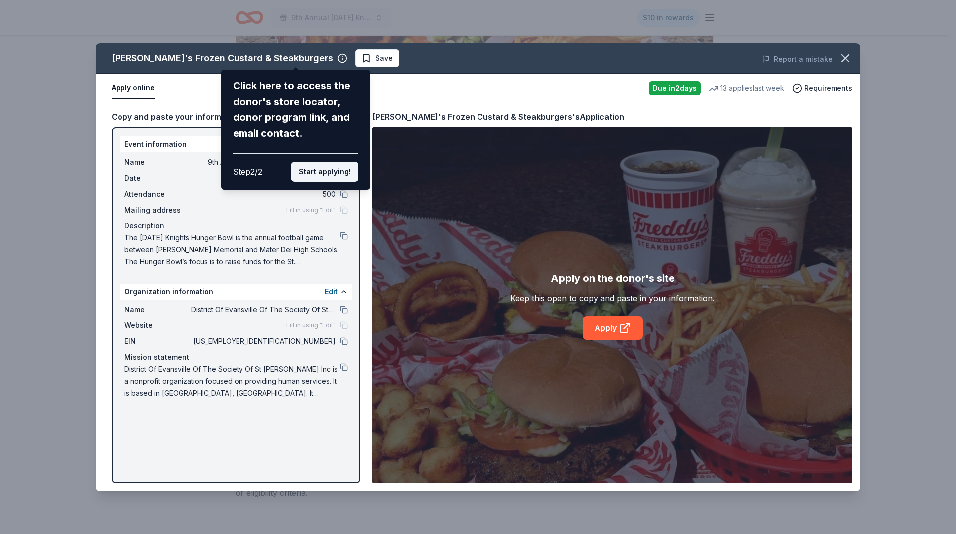
click at [334, 172] on button "Start applying!" at bounding box center [325, 172] width 68 height 20
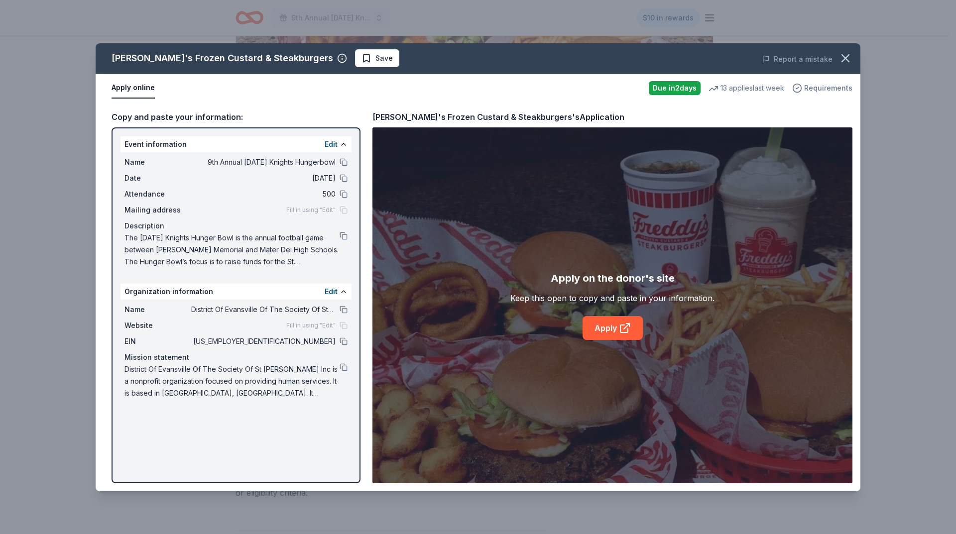
click at [821, 92] on span "Requirements" at bounding box center [828, 88] width 48 height 12
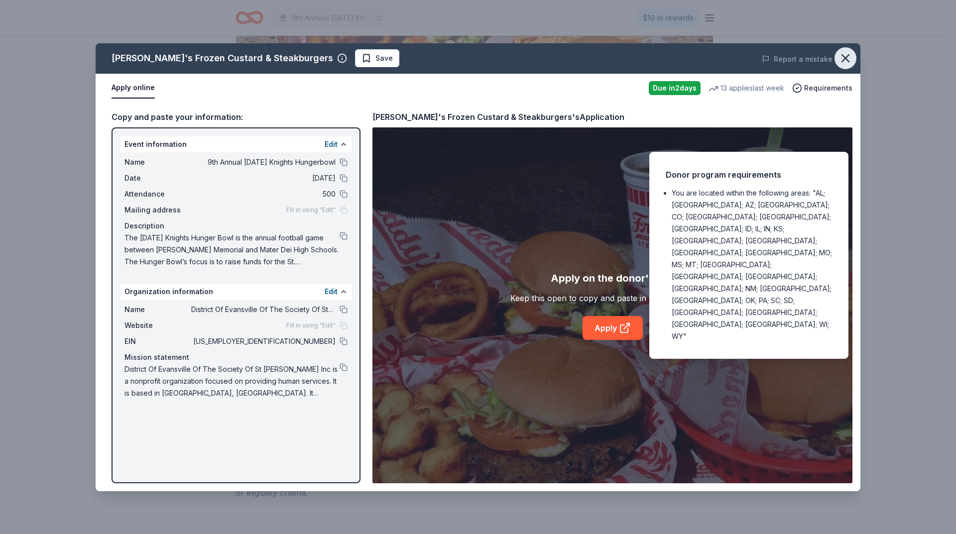
click at [839, 57] on icon "button" at bounding box center [845, 58] width 14 height 14
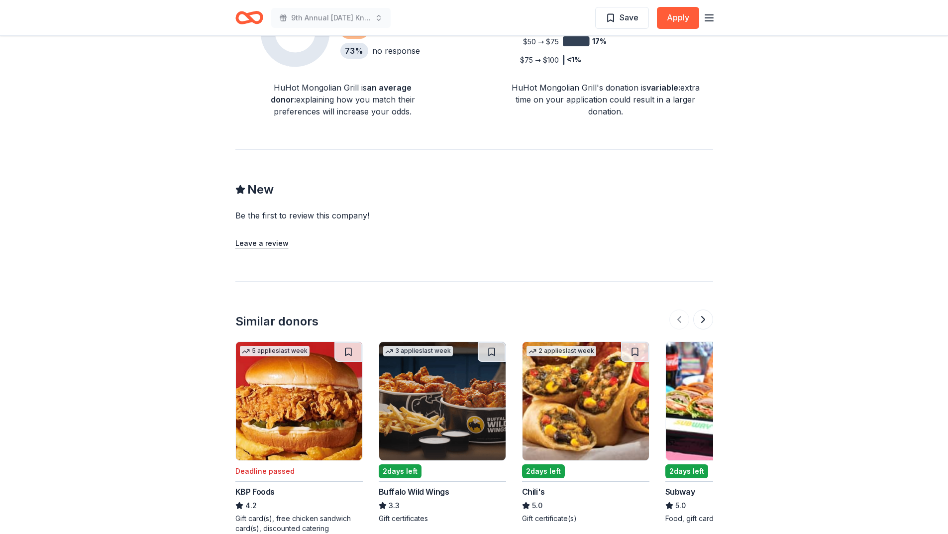
scroll to position [866, 0]
